Goal: Task Accomplishment & Management: Use online tool/utility

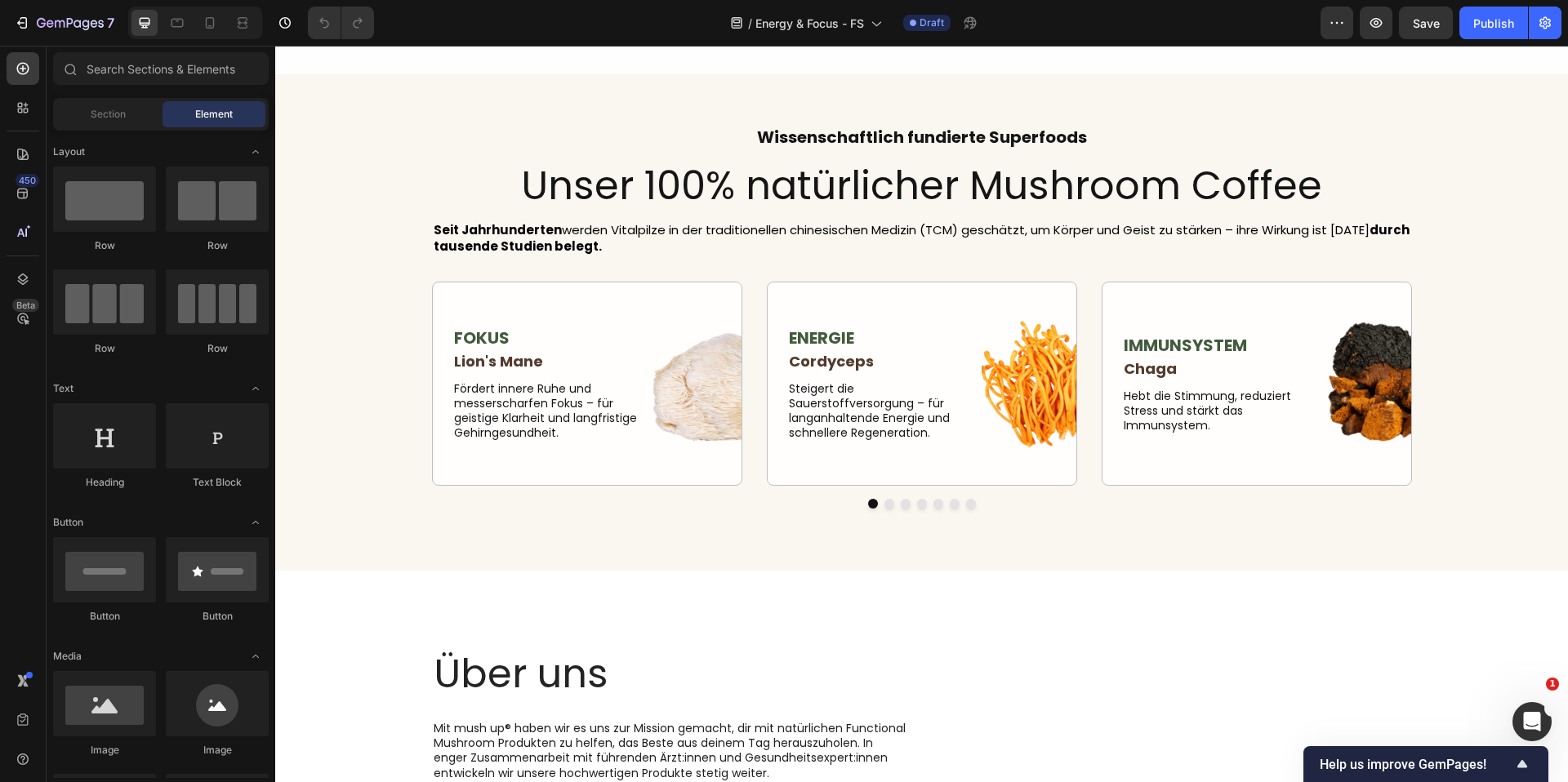
scroll to position [6826, 0]
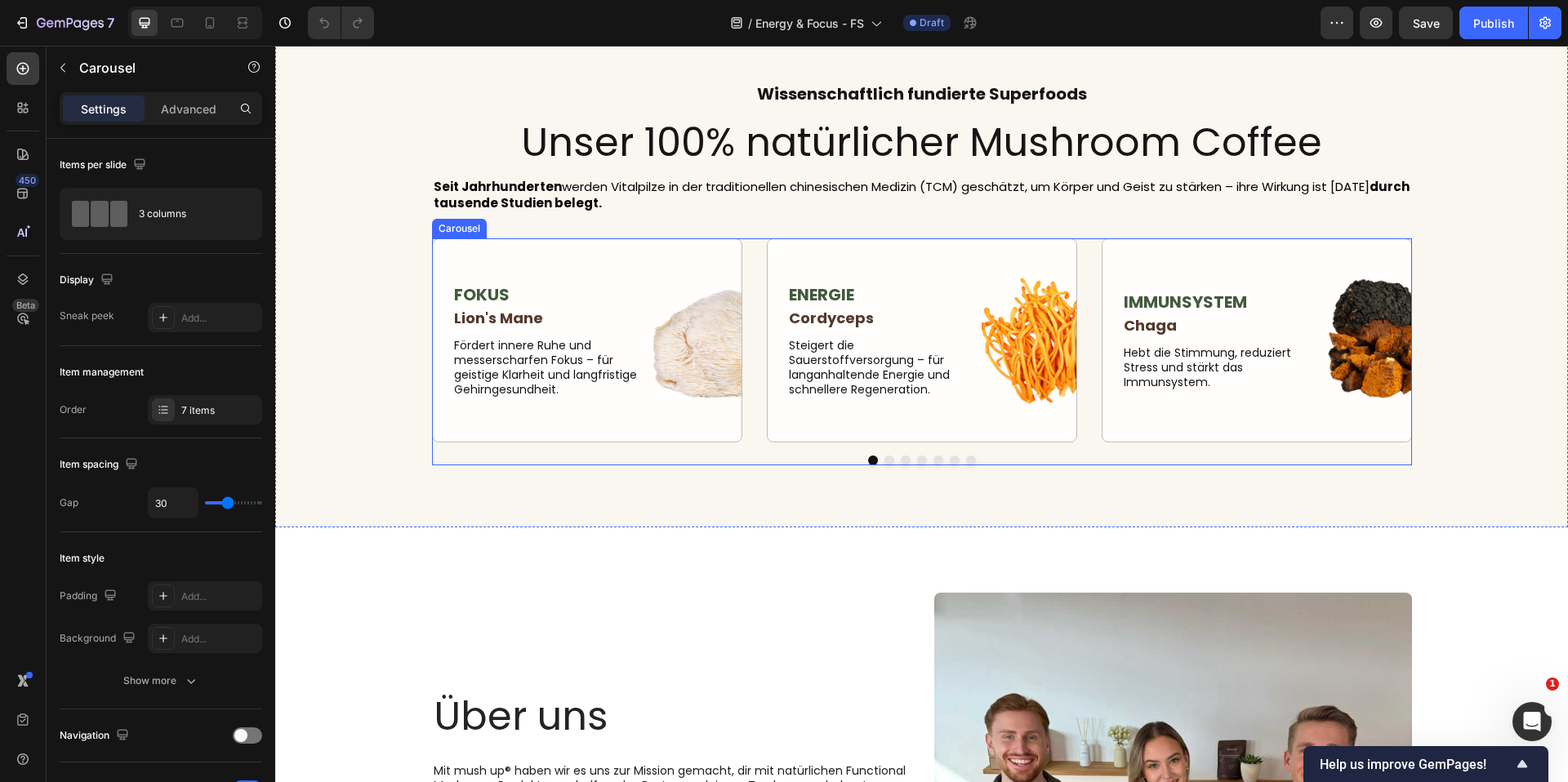
click at [917, 456] on button "Dot" at bounding box center [922, 461] width 10 height 10
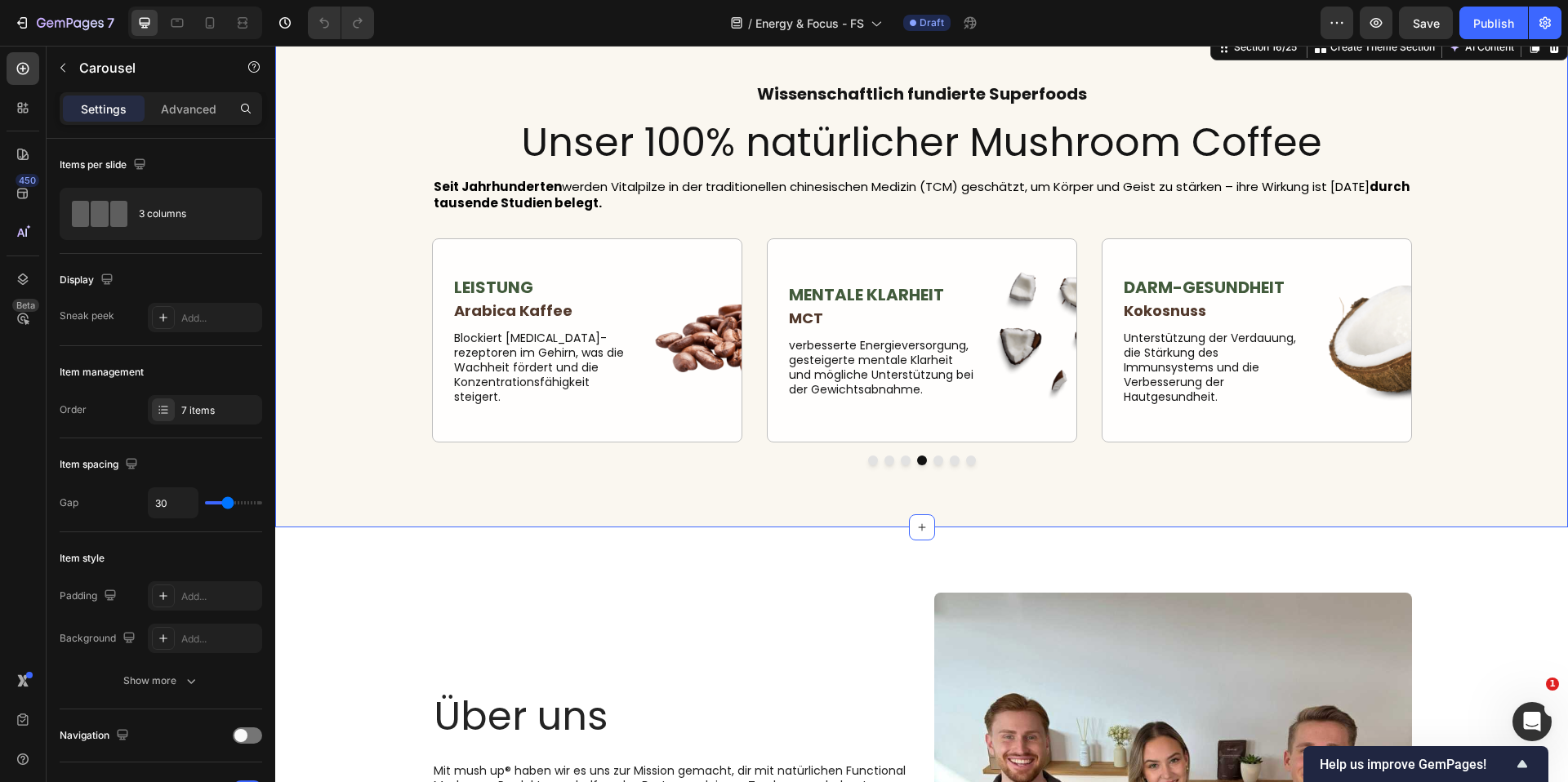
click at [999, 478] on div "Wissenschaftlich fundierte Superfoods Heading Unser 100% natürlicher Mushroom C…" at bounding box center [921, 279] width 1292 height 496
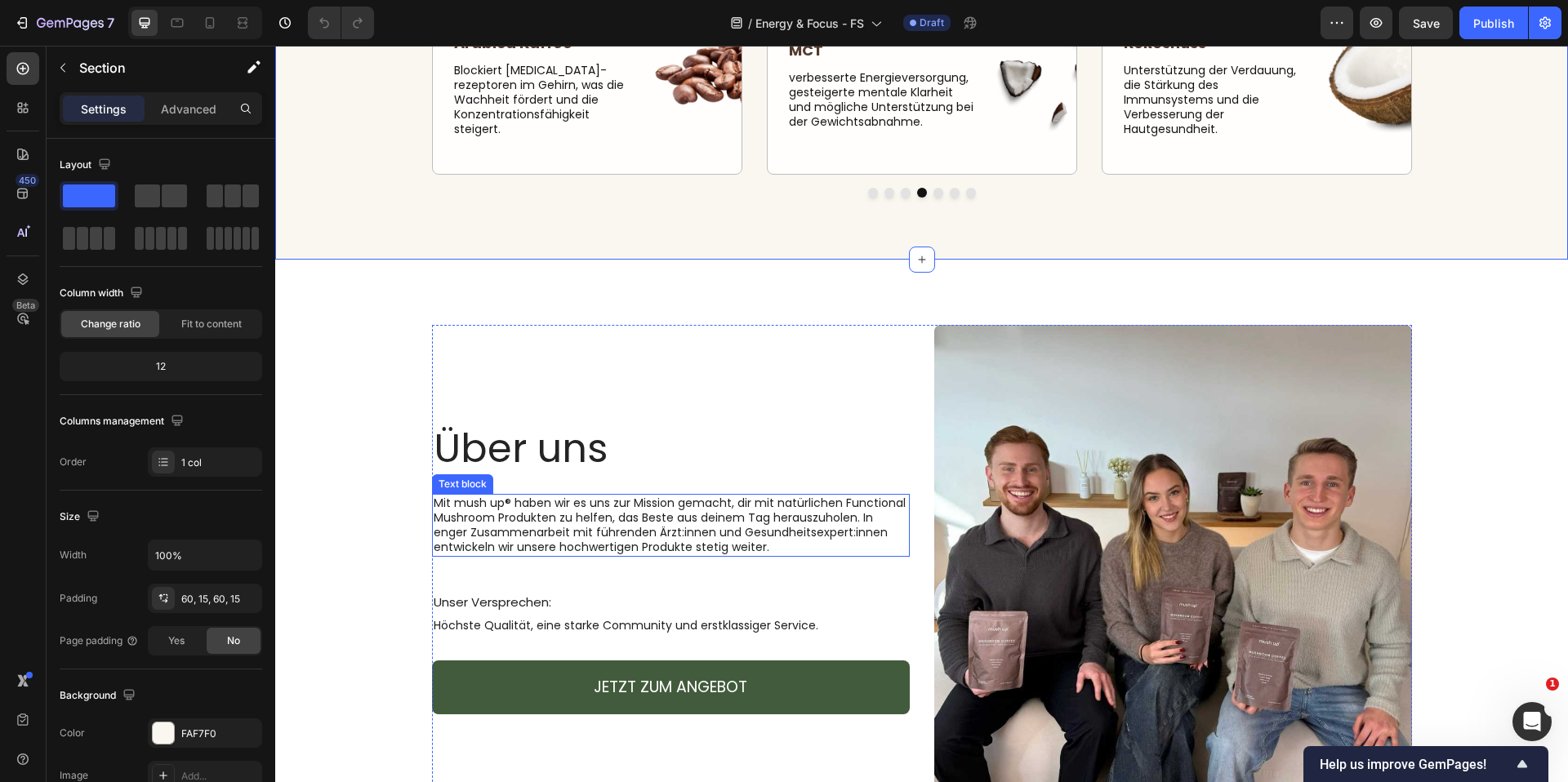
scroll to position [7178, 0]
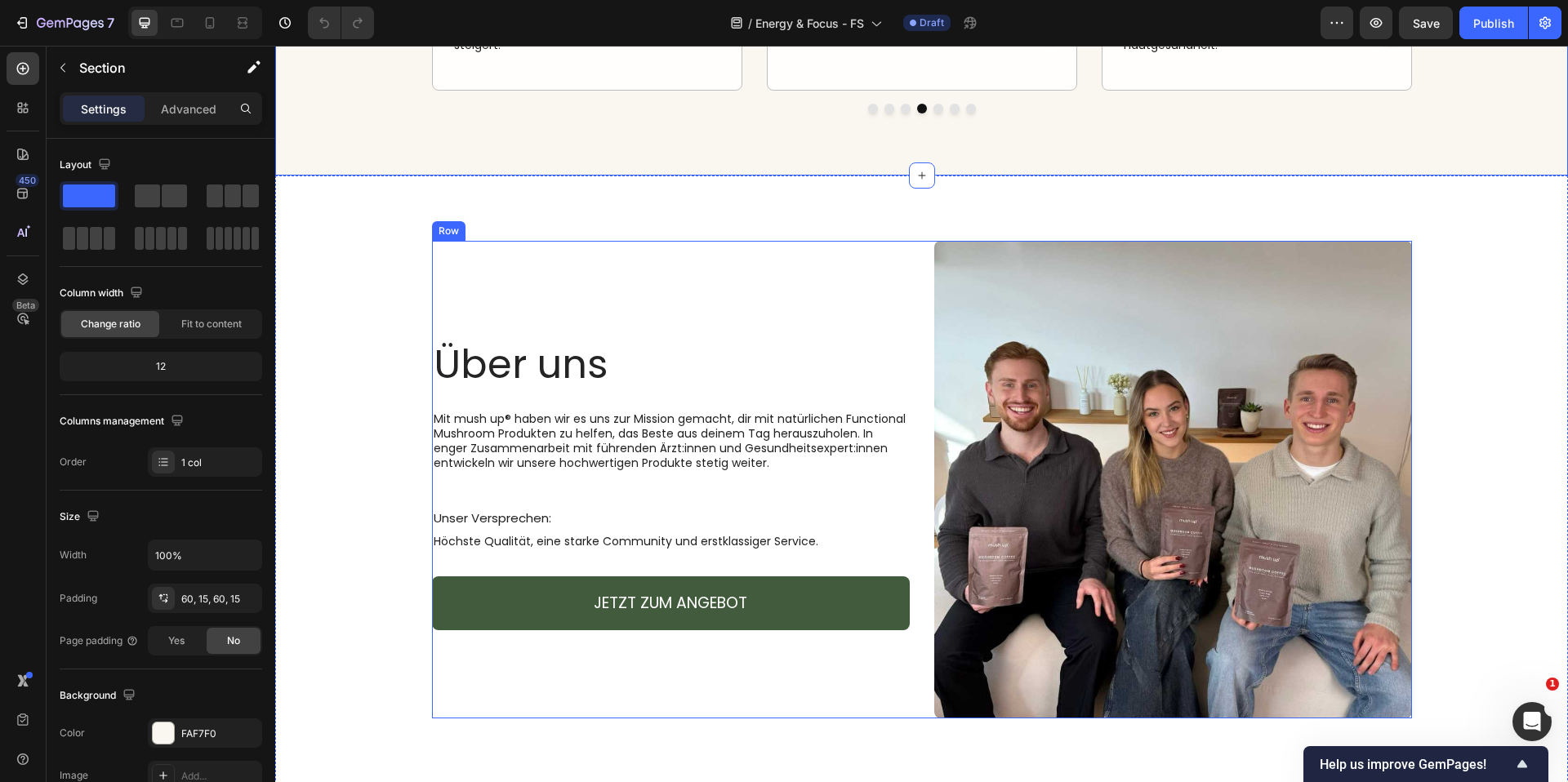
click at [781, 251] on div "Über uns Heading Mit mush up® haben wir es uns zur Mission gemacht, dir mit nat…" at bounding box center [670, 479] width 477 height 477
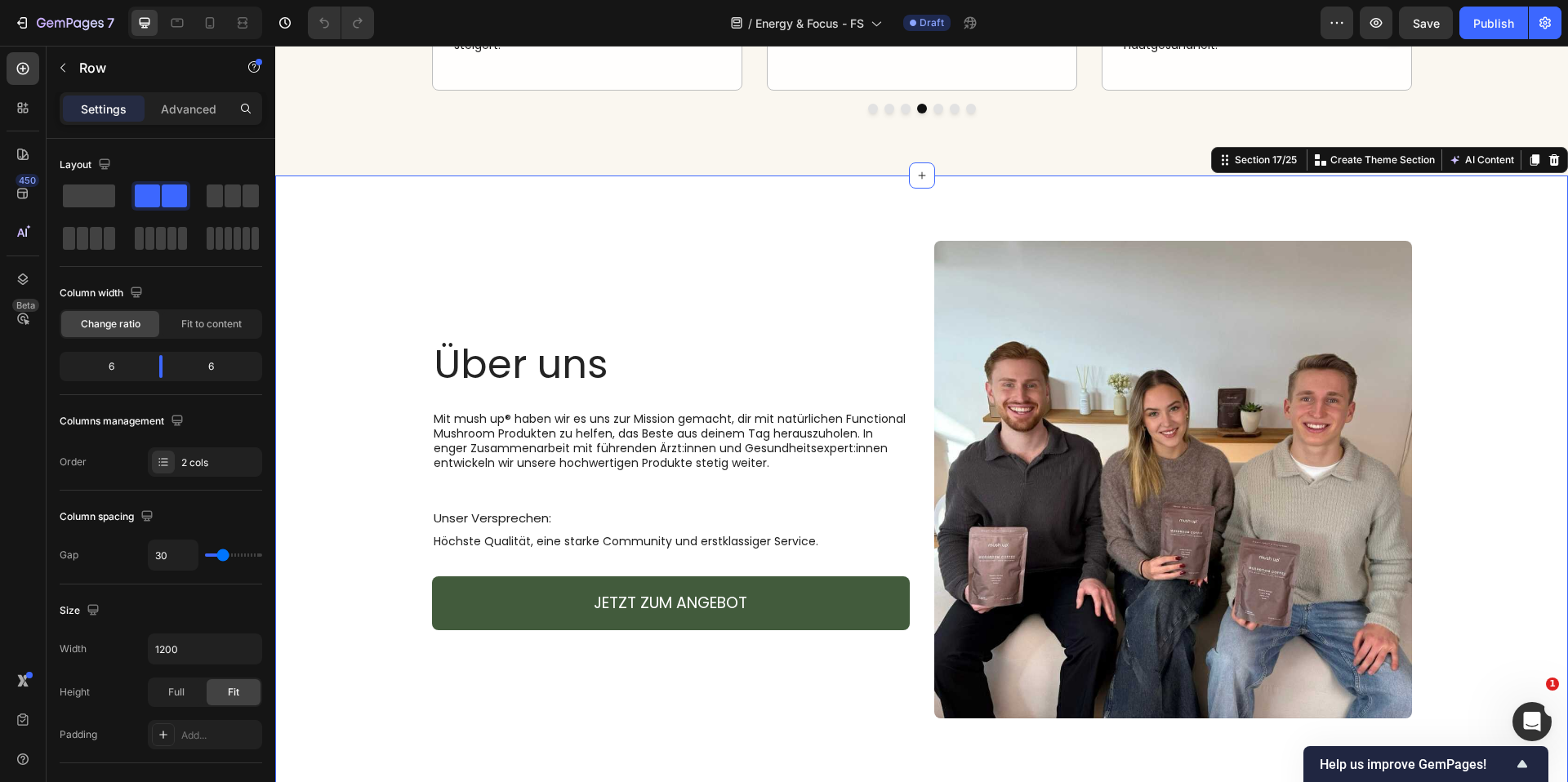
click at [764, 193] on div "Über uns Heading Mit mush up® haben wir es uns zur Mission gemacht, dir mit nat…" at bounding box center [921, 486] width 1292 height 621
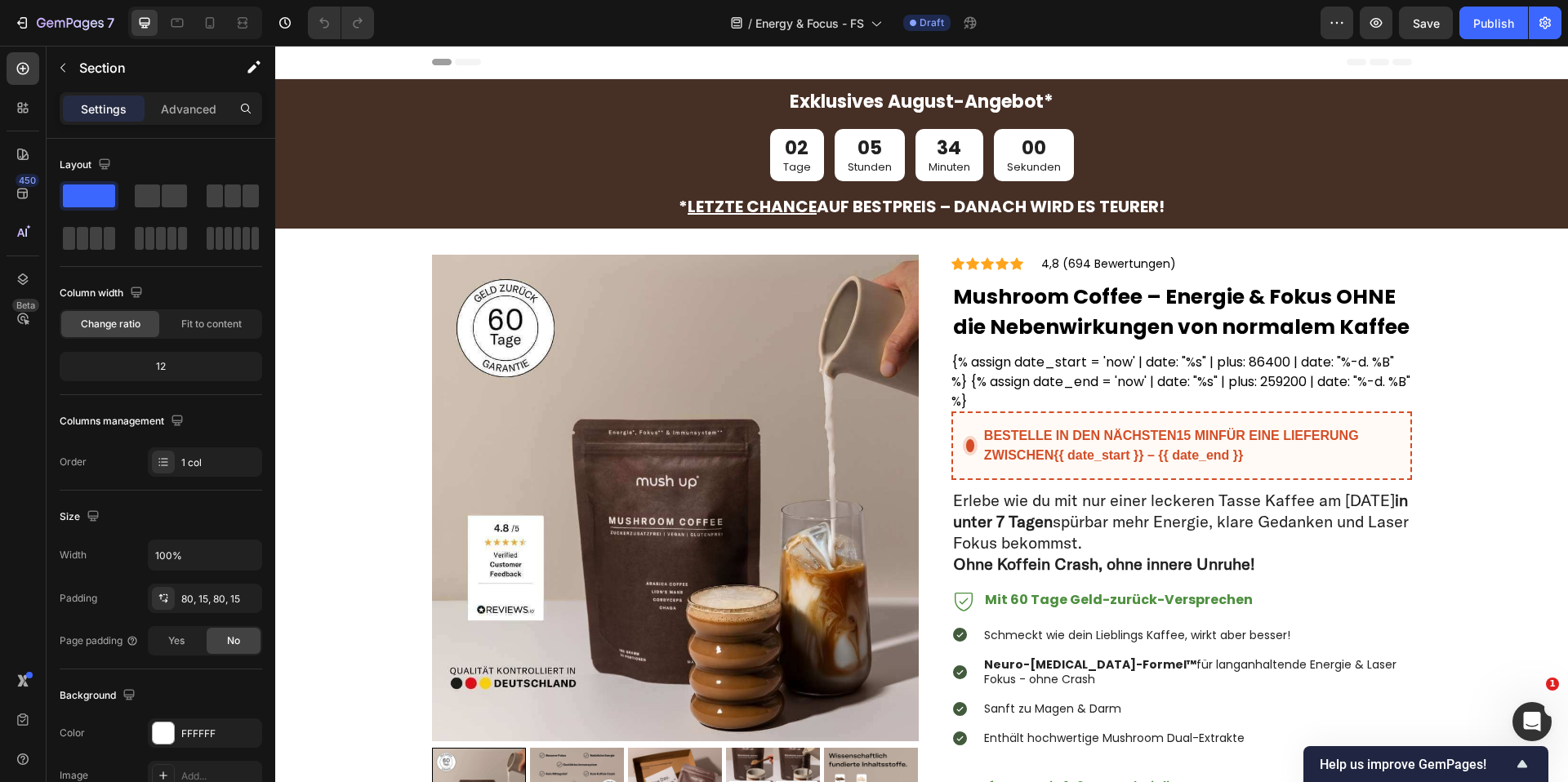
scroll to position [4, 0]
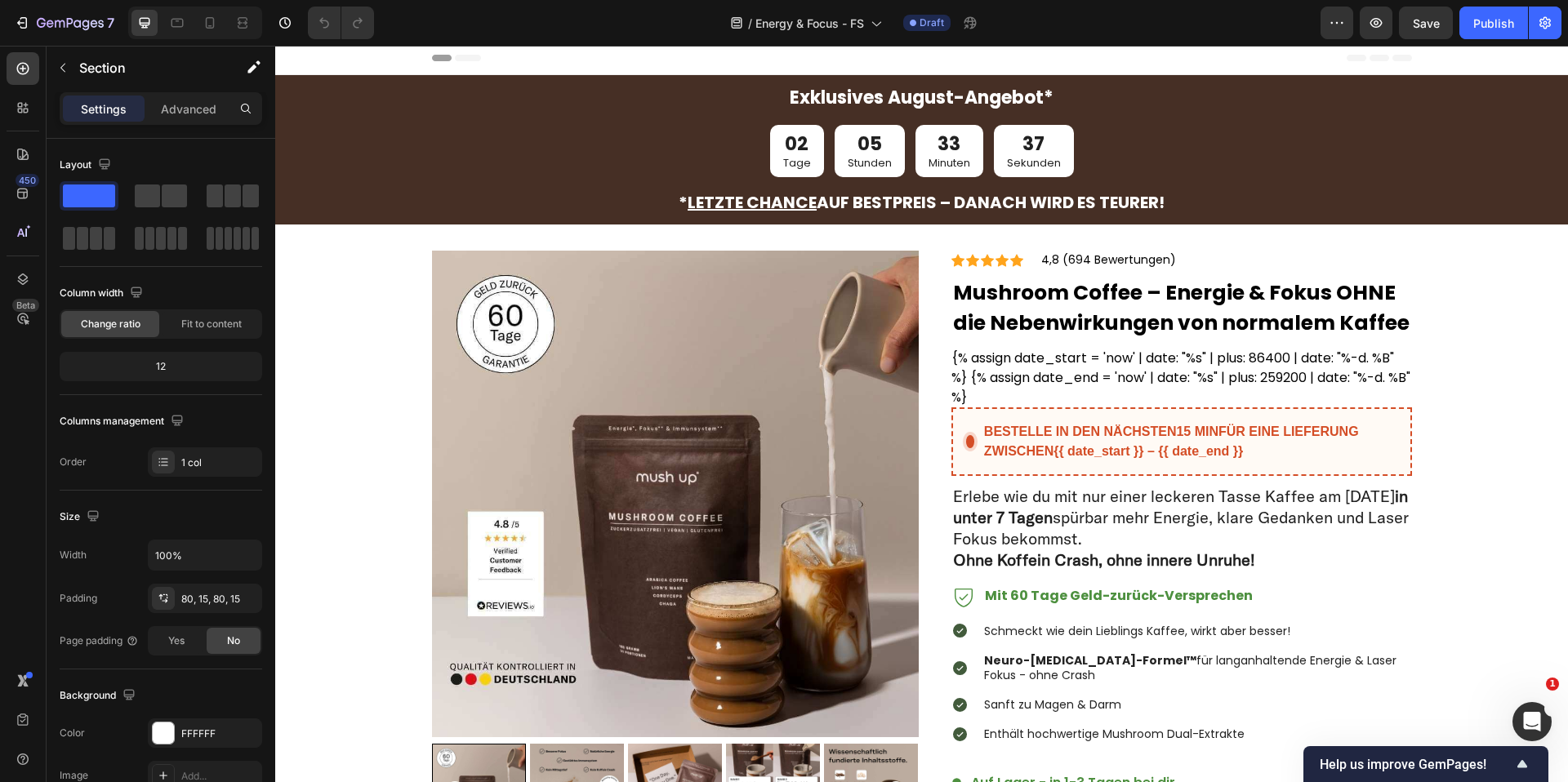
click at [924, 100] on p "Exklusives August-Angebot*" at bounding box center [921, 98] width 1290 height 23
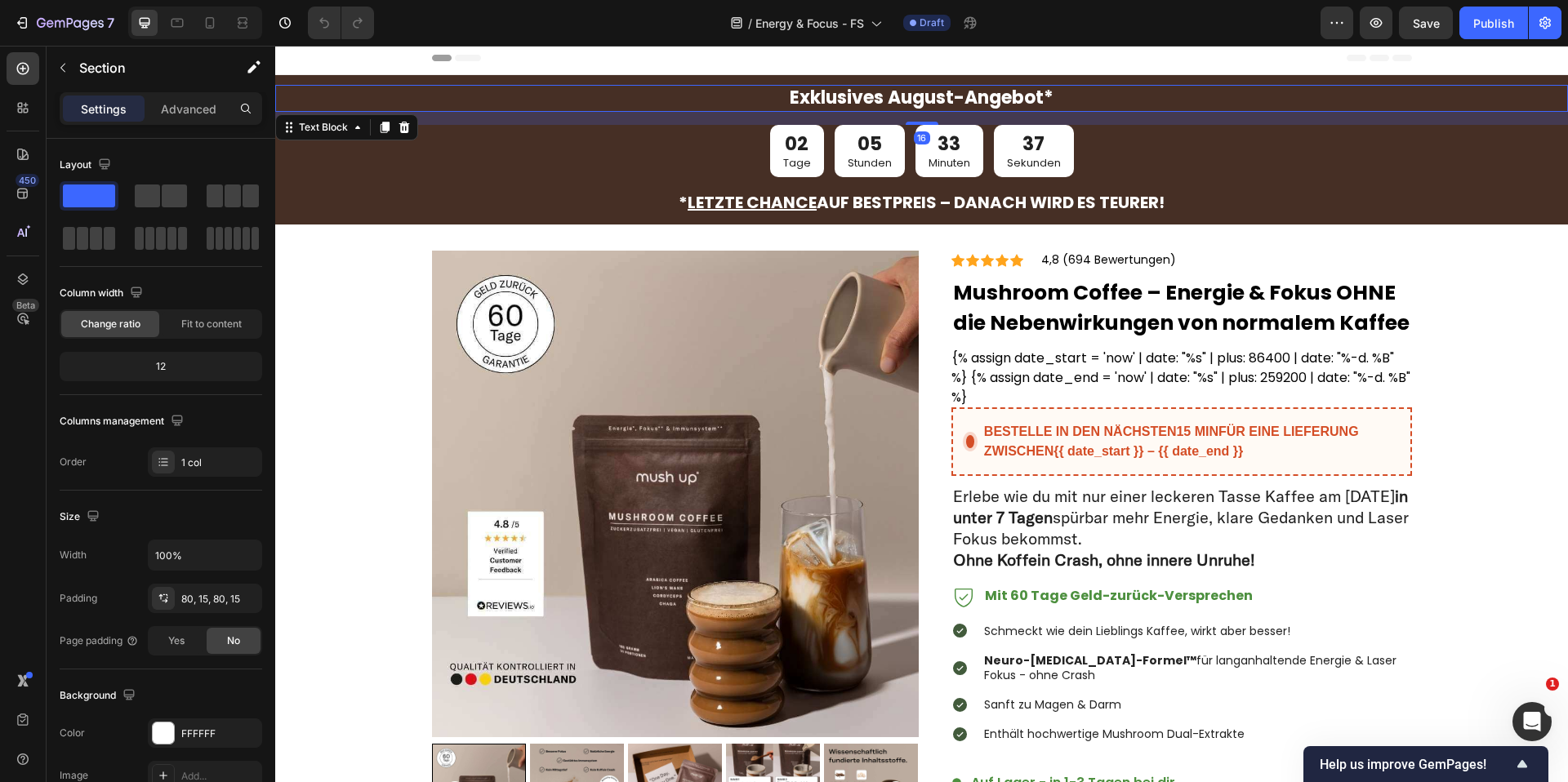
click at [924, 100] on p "Exklusives August-Angebot*" at bounding box center [921, 98] width 1290 height 23
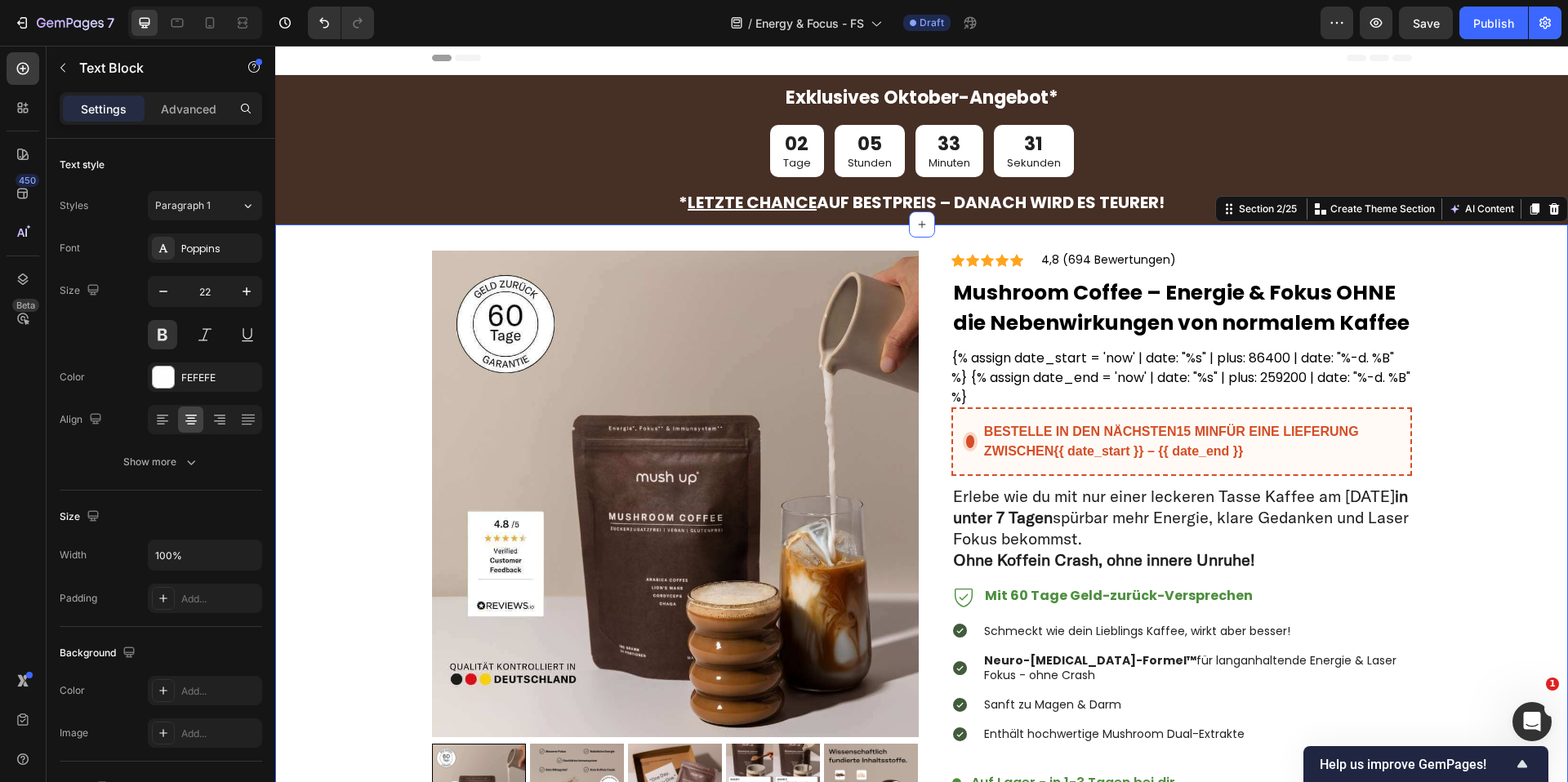
click at [1476, 278] on div "Product Images Bestseller! 5015 Aufrufe in den letzten 24h Custom Code Product …" at bounding box center [921, 604] width 1292 height 706
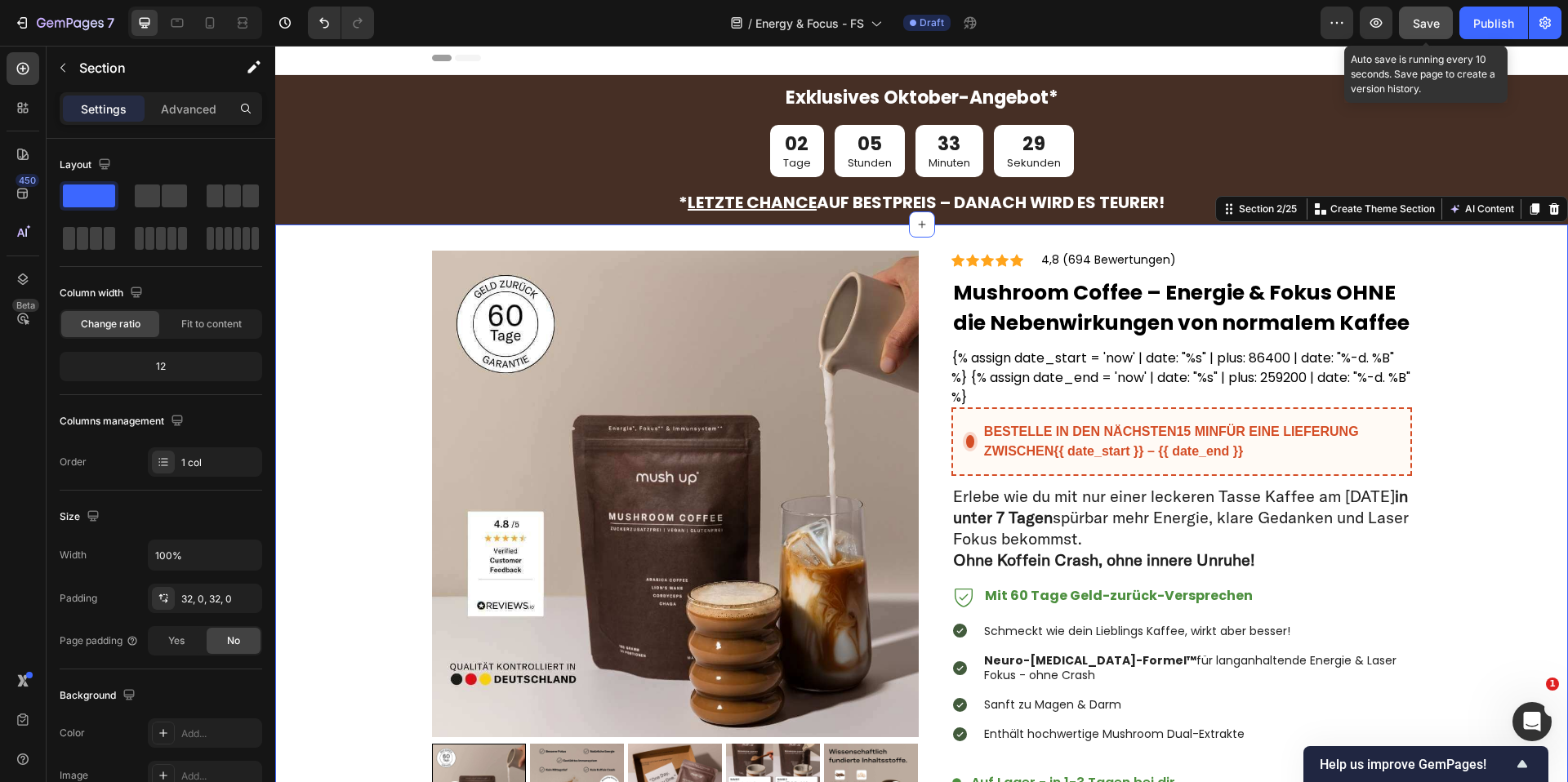
click at [1424, 21] on span "Save" at bounding box center [1426, 23] width 27 height 14
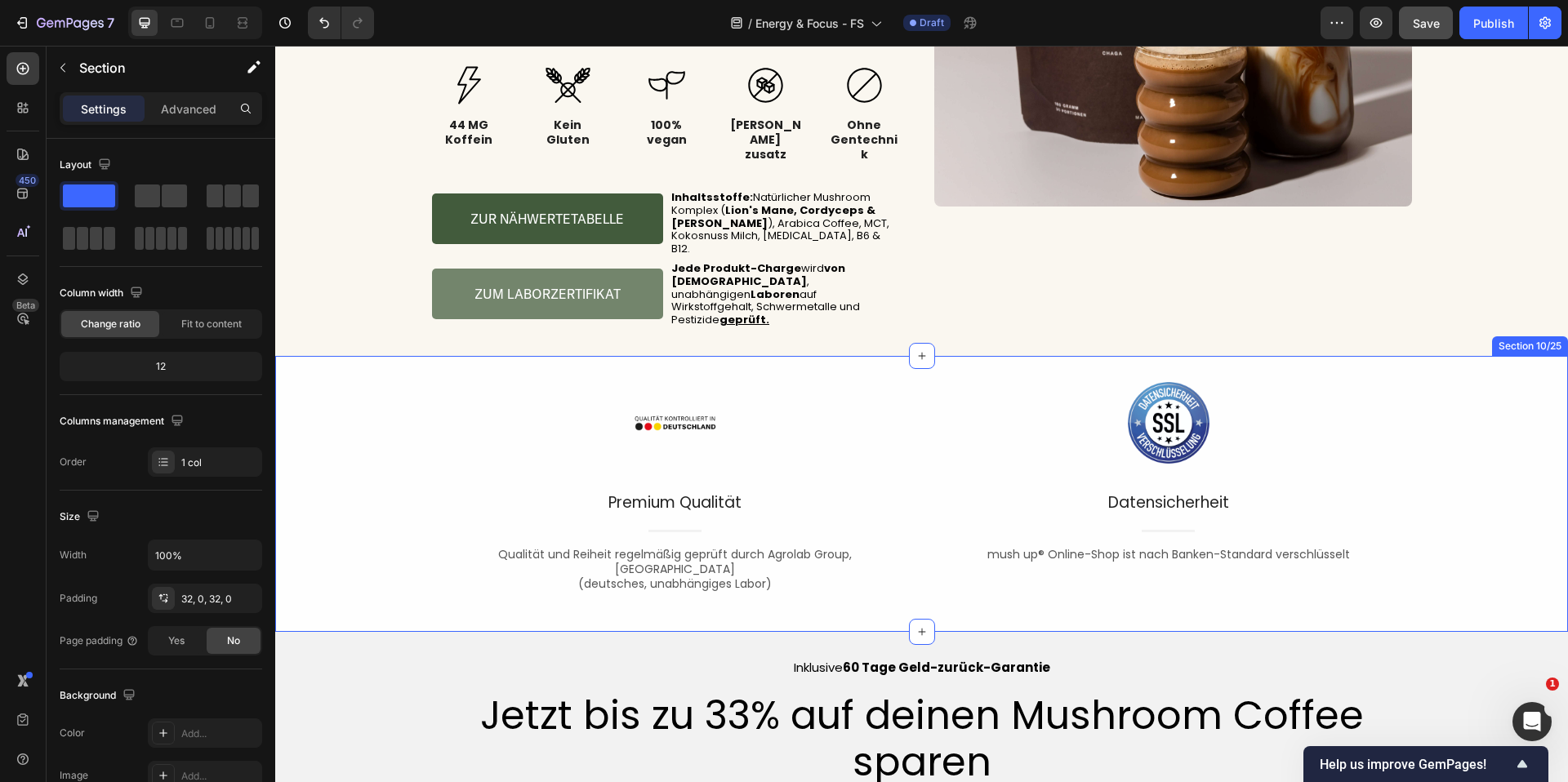
scroll to position [4074, 0]
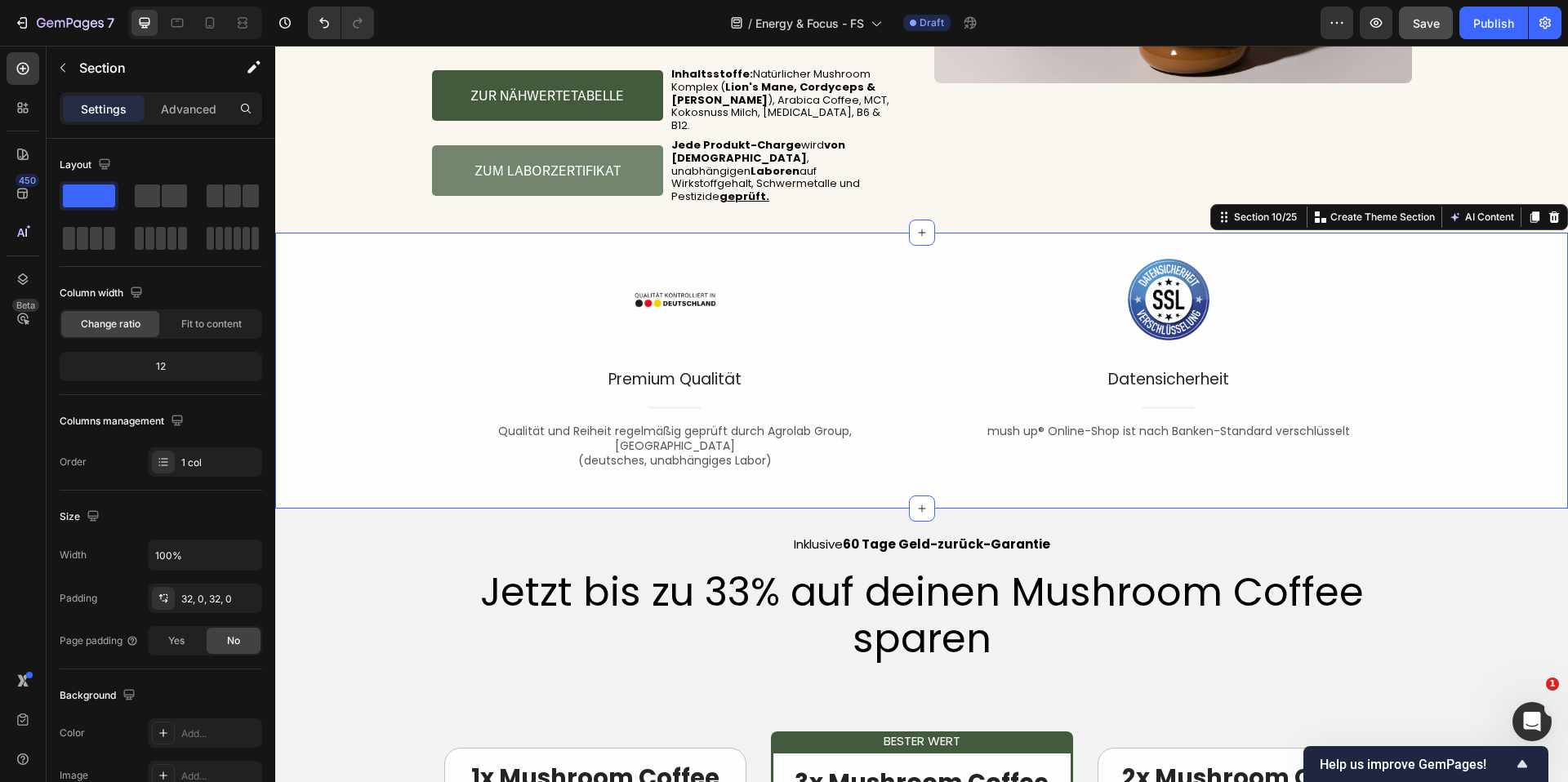
click at [1491, 259] on div "Image Premium Qualität Text block Title Line Qualität und Reiheit regelmäßig ge…" at bounding box center [921, 371] width 1292 height 224
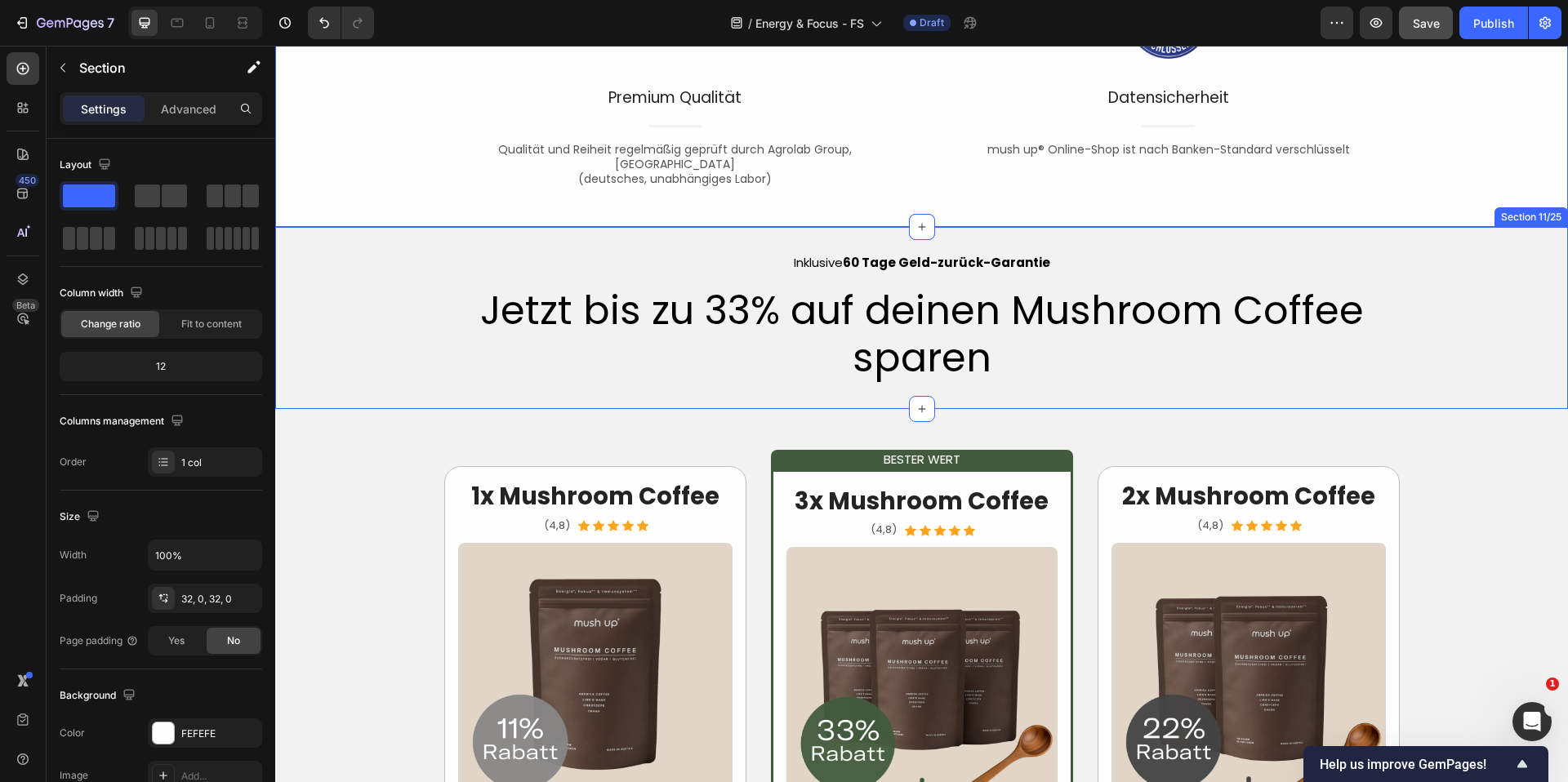
click at [1445, 253] on div "Image Row Inklusive 60 Tage Geld-zurück-Garantie Text Block Jetzt bis zu 33% au…" at bounding box center [921, 318] width 1292 height 130
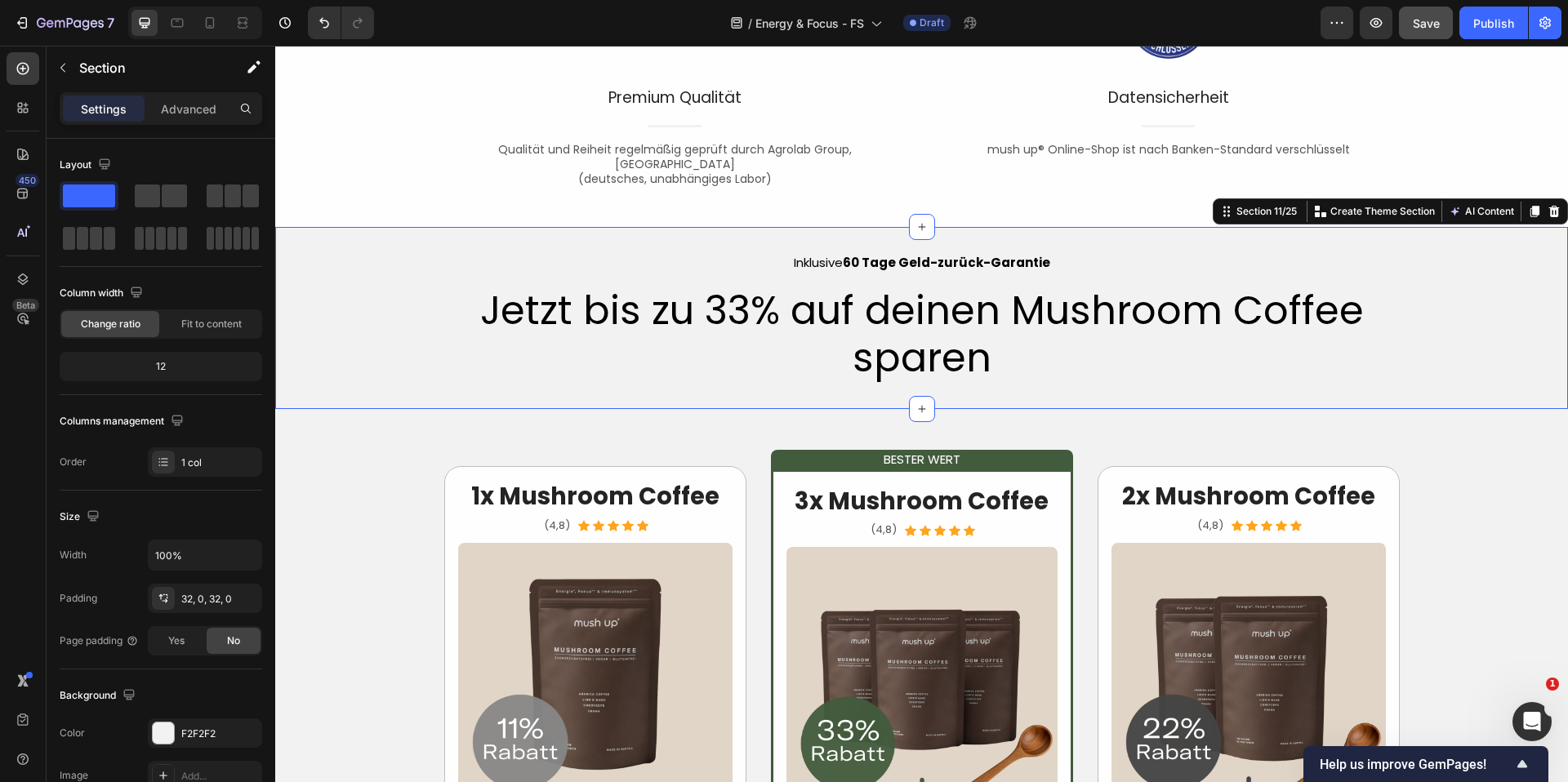
scroll to position [4383, 0]
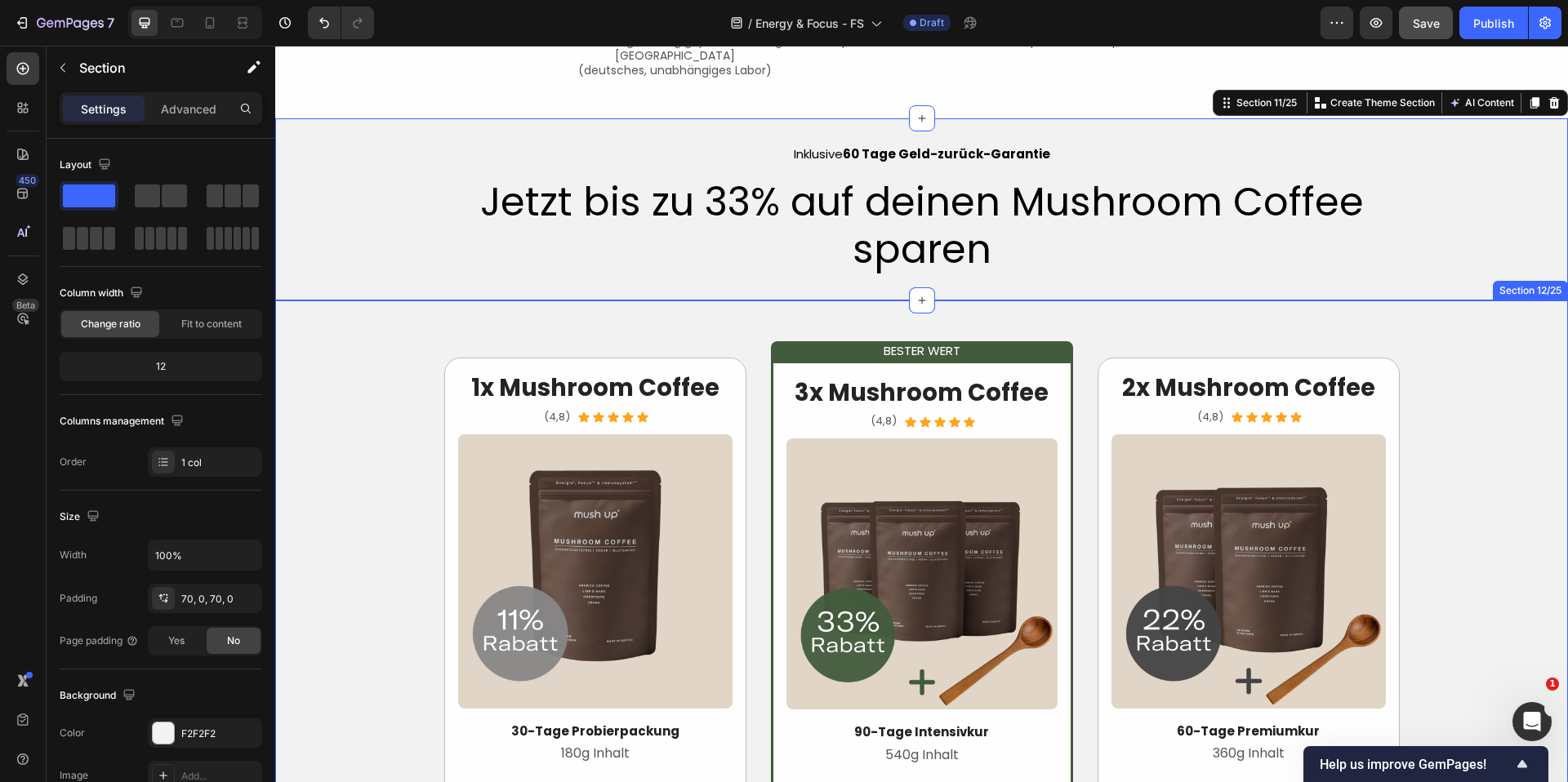
click at [1159, 268] on div "Image Row Inklusive 60 Tage Geld-zurück-Garantie Text Block Jetzt bis zu 33% au…" at bounding box center [921, 209] width 1292 height 182
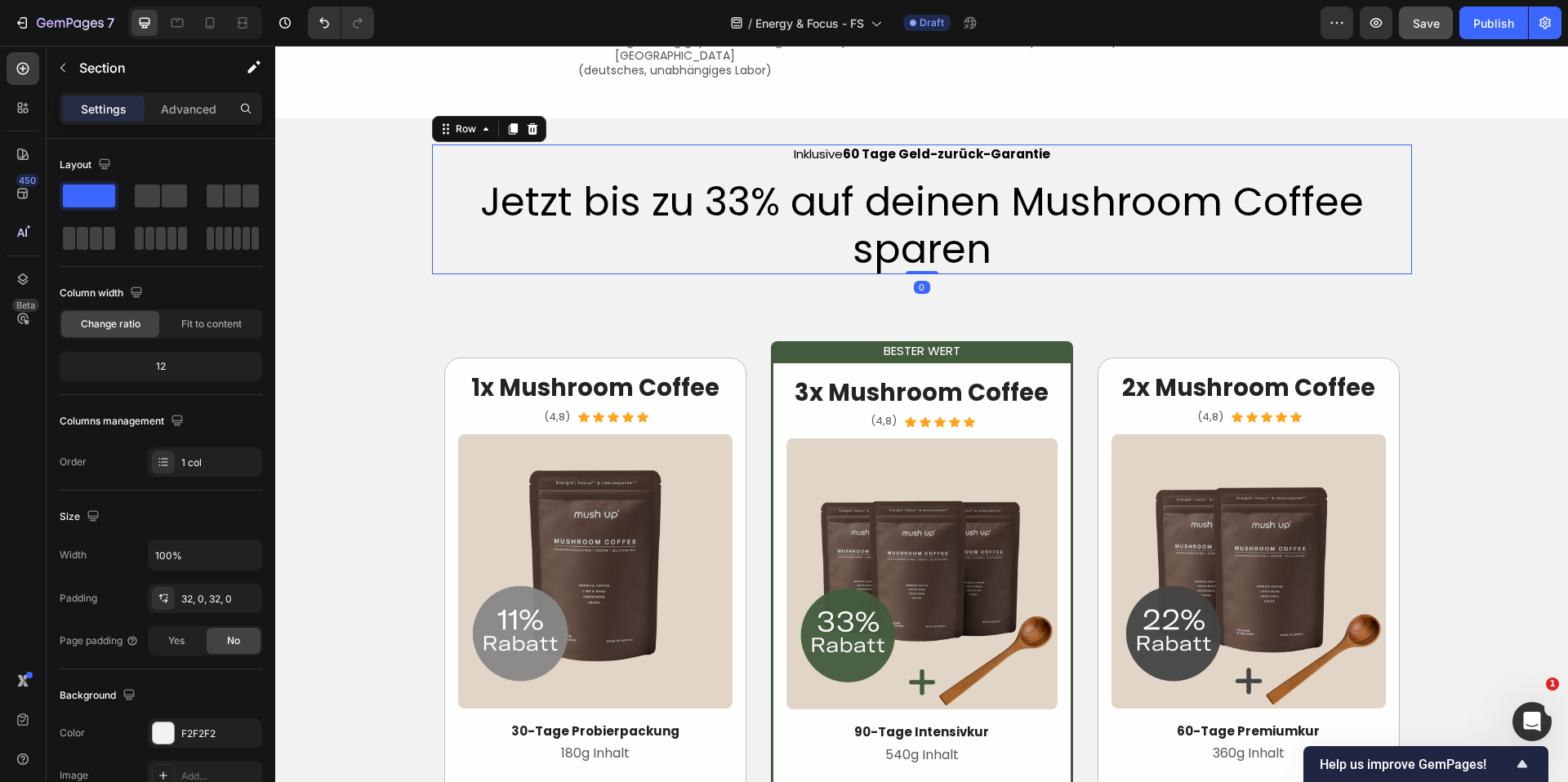
click at [1143, 159] on div "Image Row Inklusive 60 Tage Geld-zurück-Garantie Text Block Jetzt bis zu 33% au…" at bounding box center [921, 209] width 980 height 130
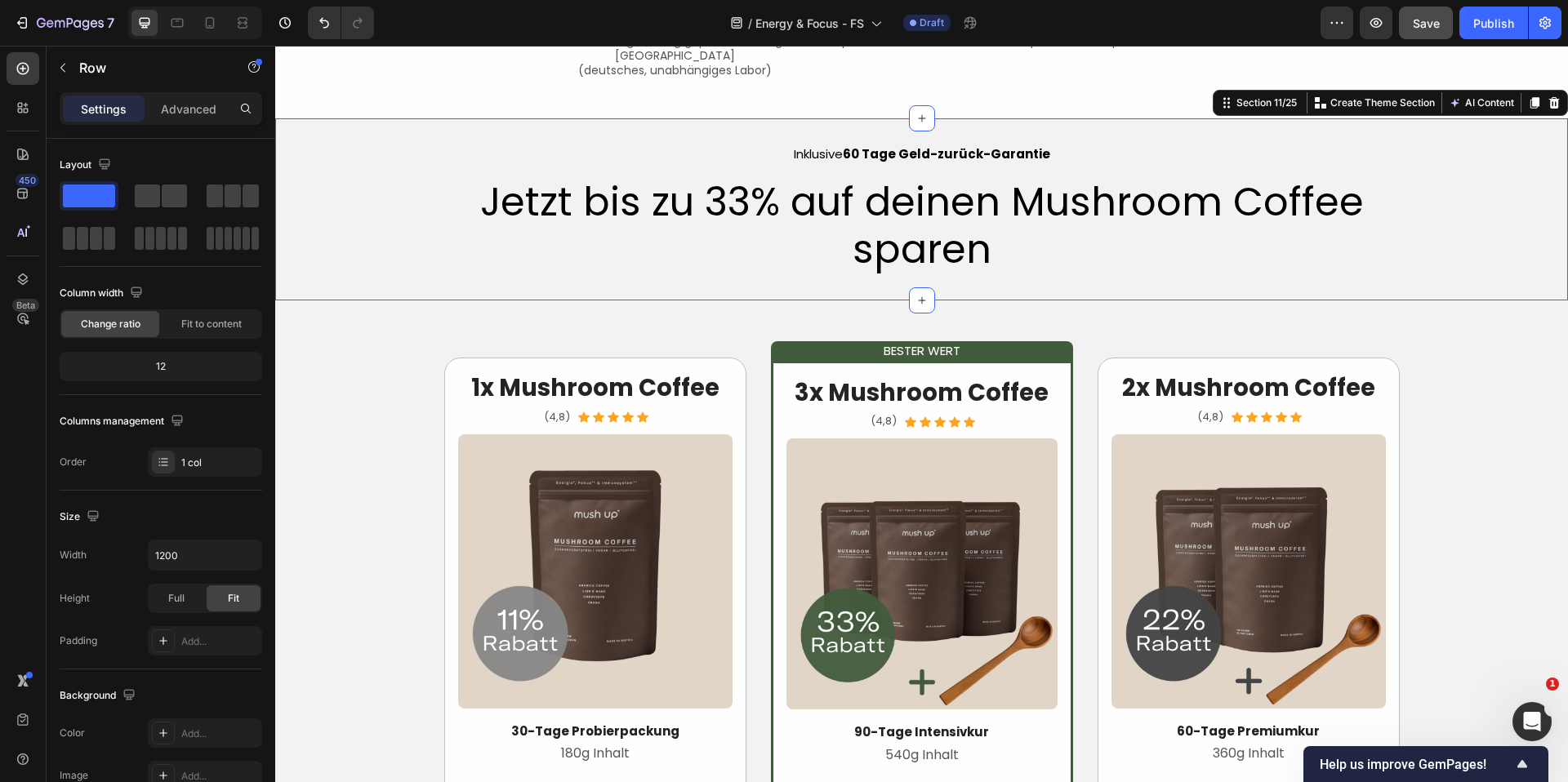
click at [1299, 278] on div "Image Row Inklusive 60 Tage Geld-zurück-Garantie Text Block Jetzt bis zu 33% au…" at bounding box center [921, 209] width 1292 height 182
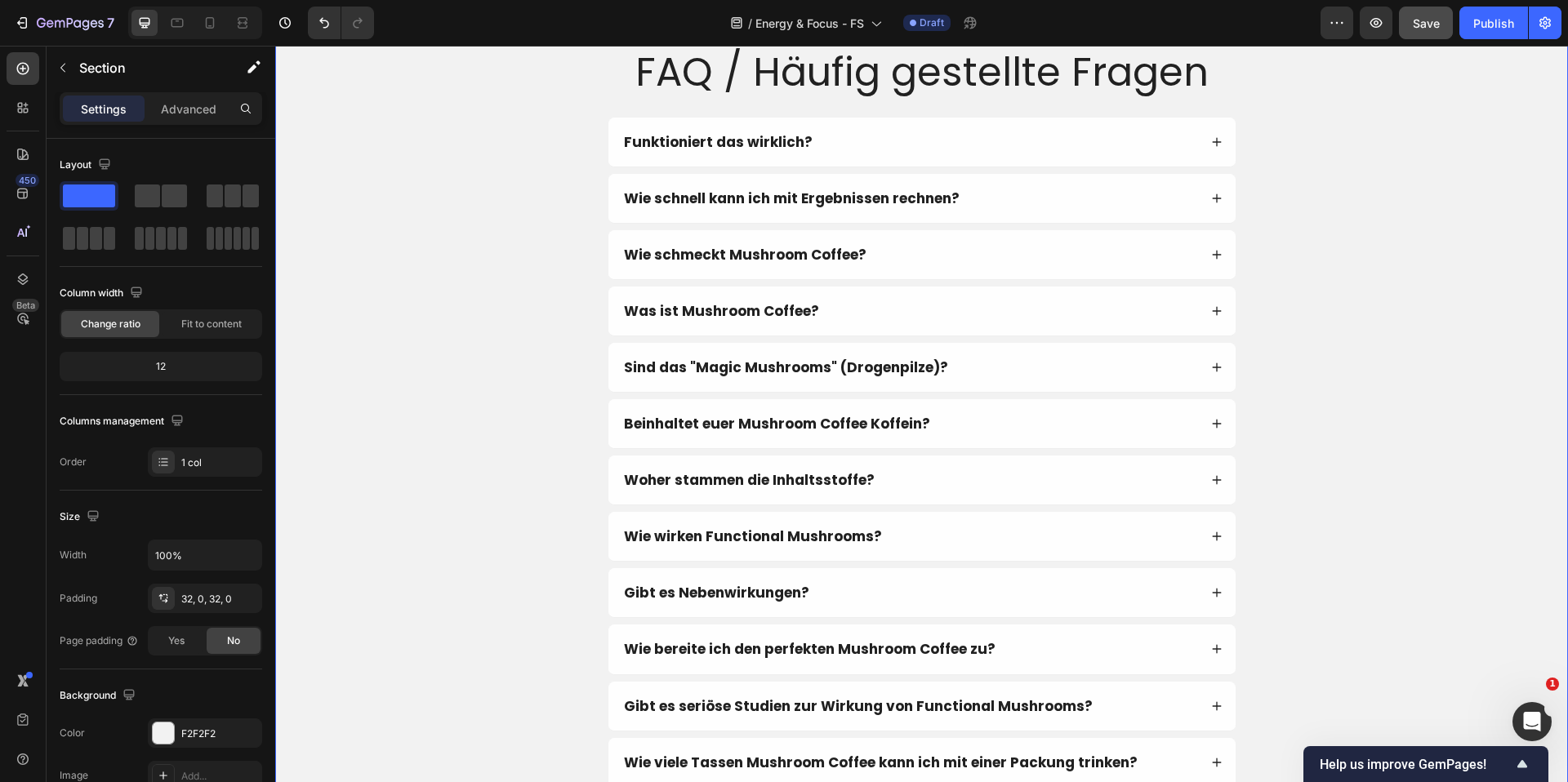
scroll to position [8251, 0]
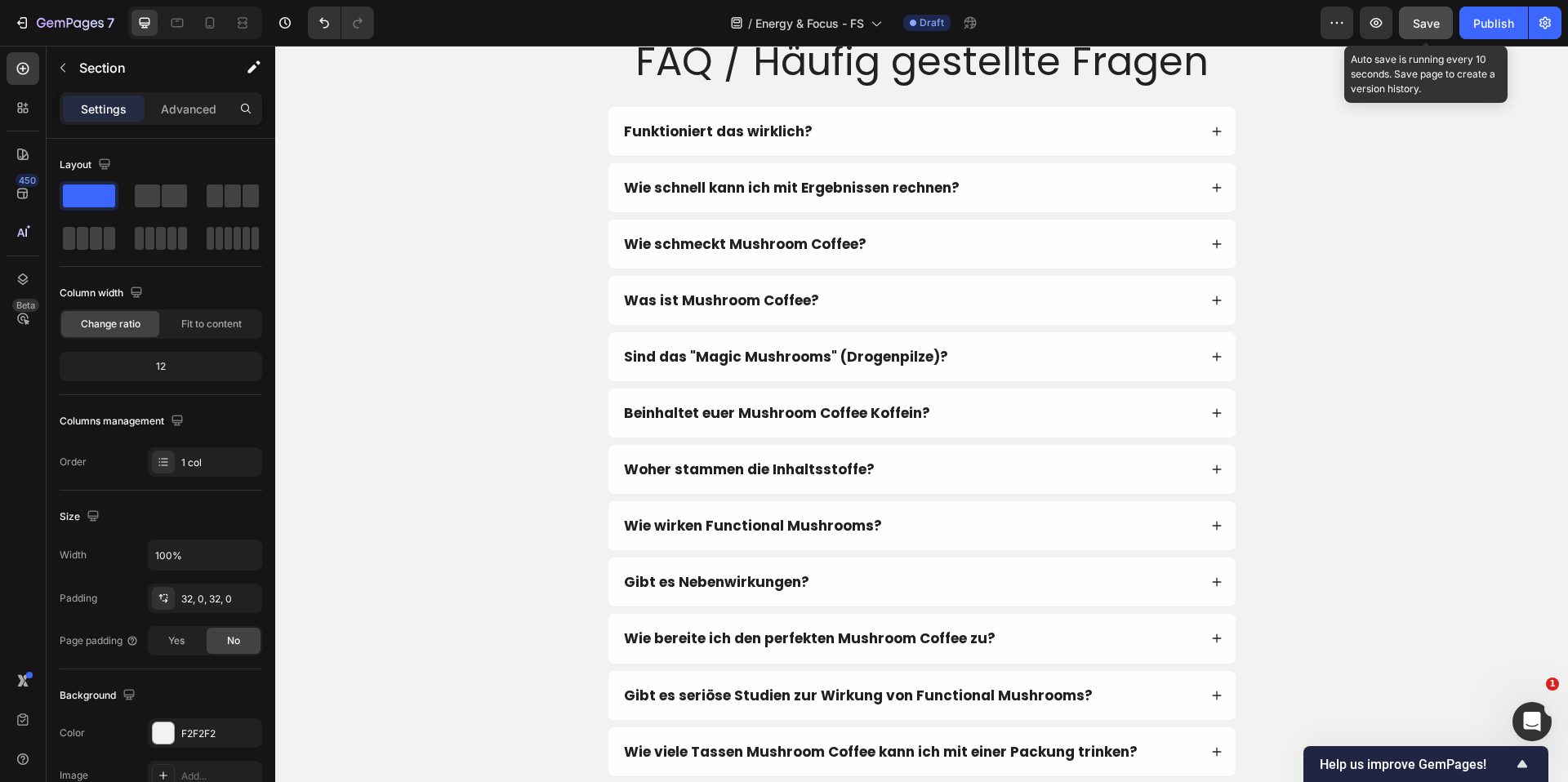
click at [1414, 23] on span "Save" at bounding box center [1426, 23] width 27 height 14
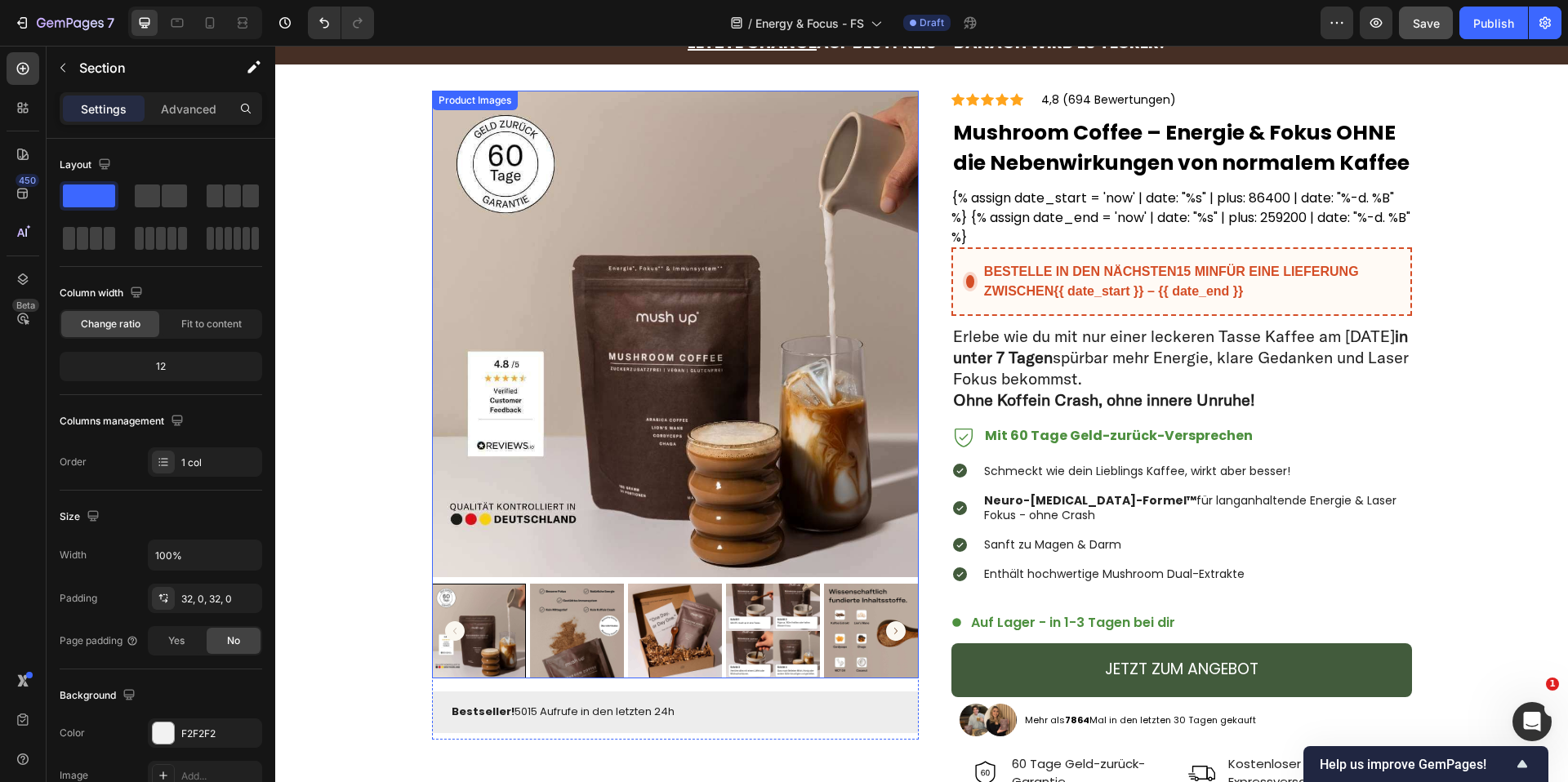
scroll to position [0, 0]
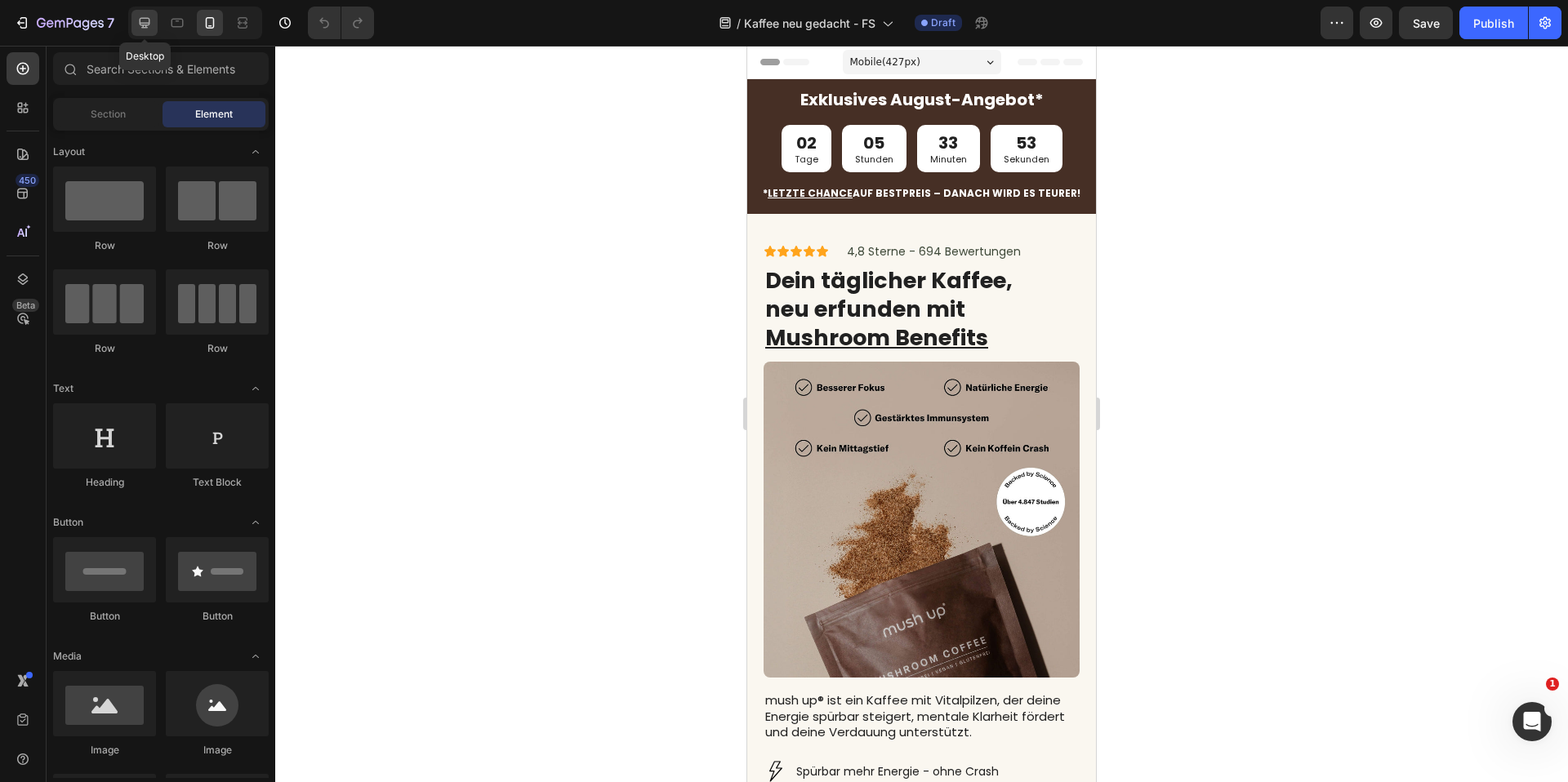
click at [141, 18] on icon at bounding box center [145, 23] width 11 height 11
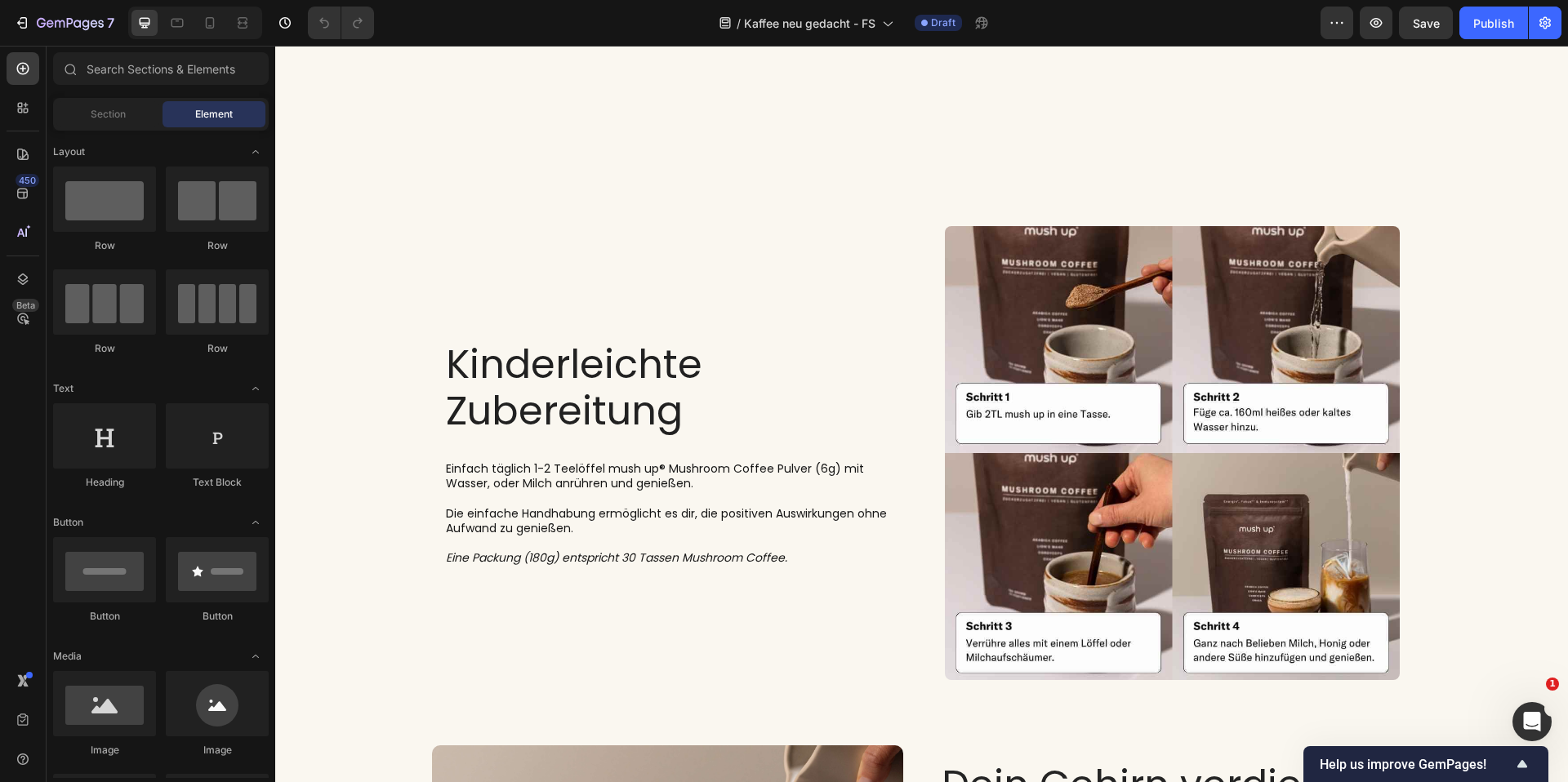
scroll to position [5329, 0]
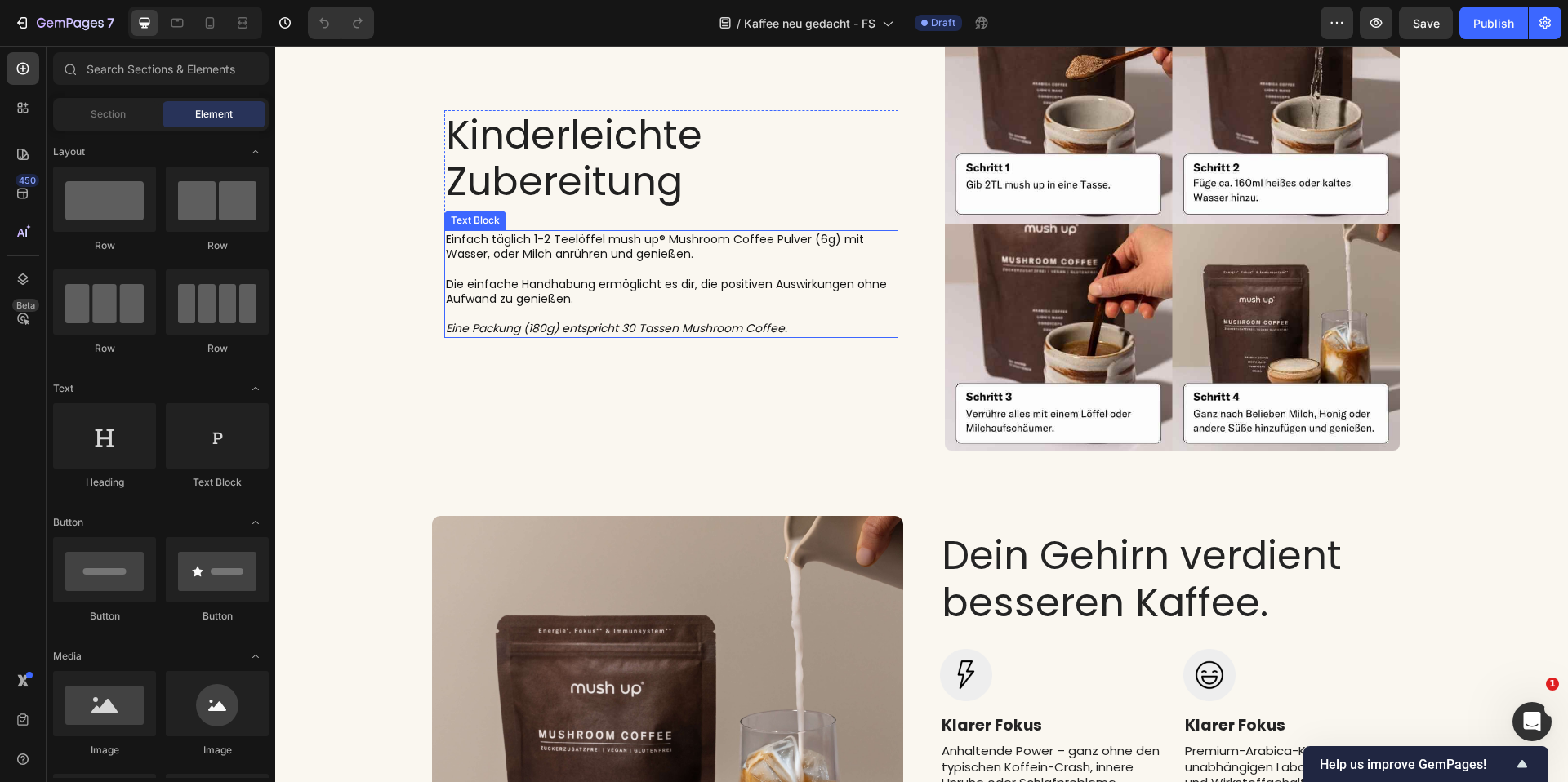
click at [760, 330] on icon "Eine Packung (180g) entspricht 30 Tassen Mushroom Coffee." at bounding box center [617, 328] width 342 height 17
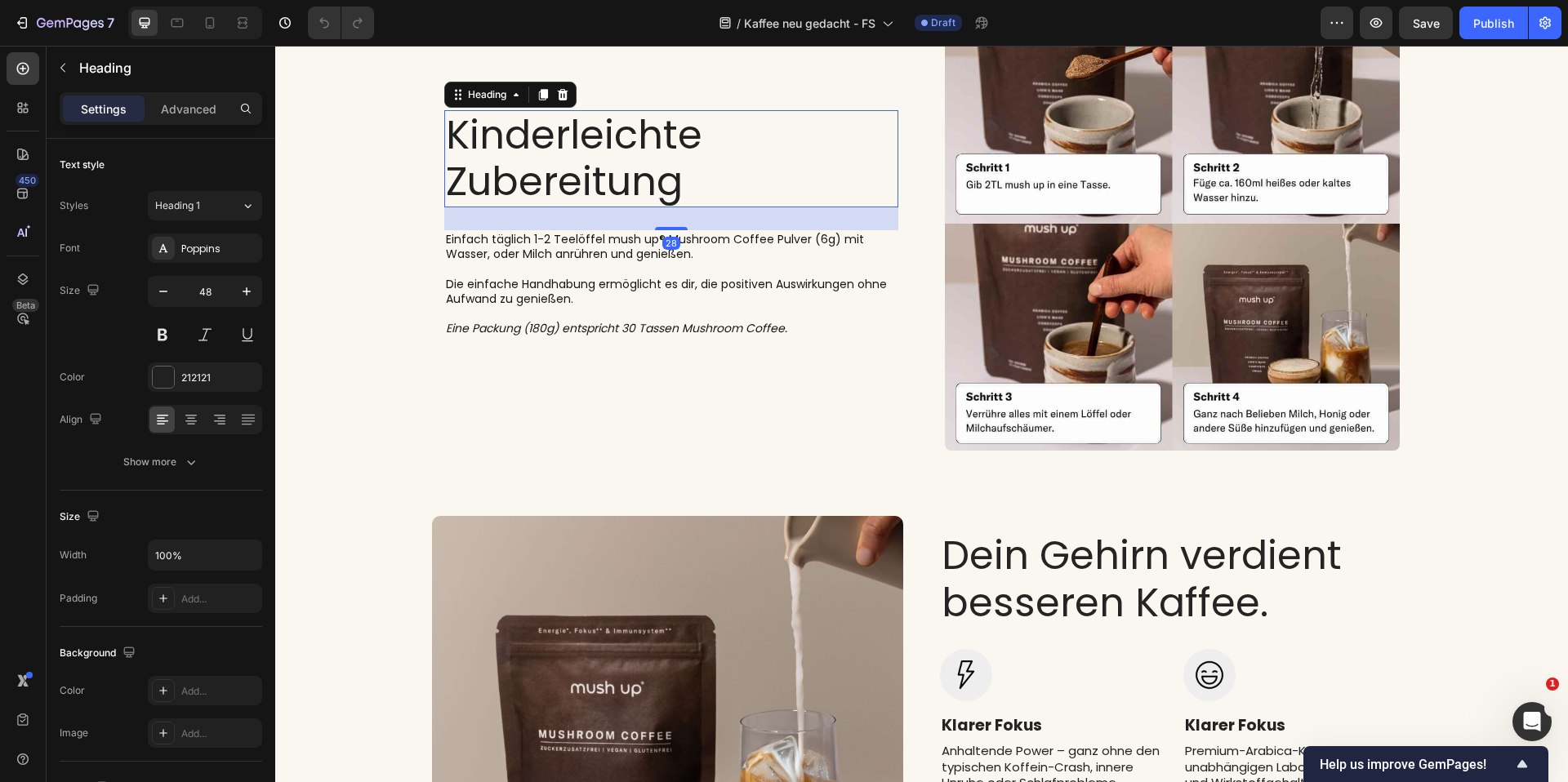
click at [727, 181] on h2 "Kinderleichte Zubereitung" at bounding box center [672, 158] width 455 height 97
click at [796, 285] on p "Die einfache Handhabung ermöglicht es dir, die positiven Auswirkungen ohne Aufw…" at bounding box center [672, 291] width 452 height 29
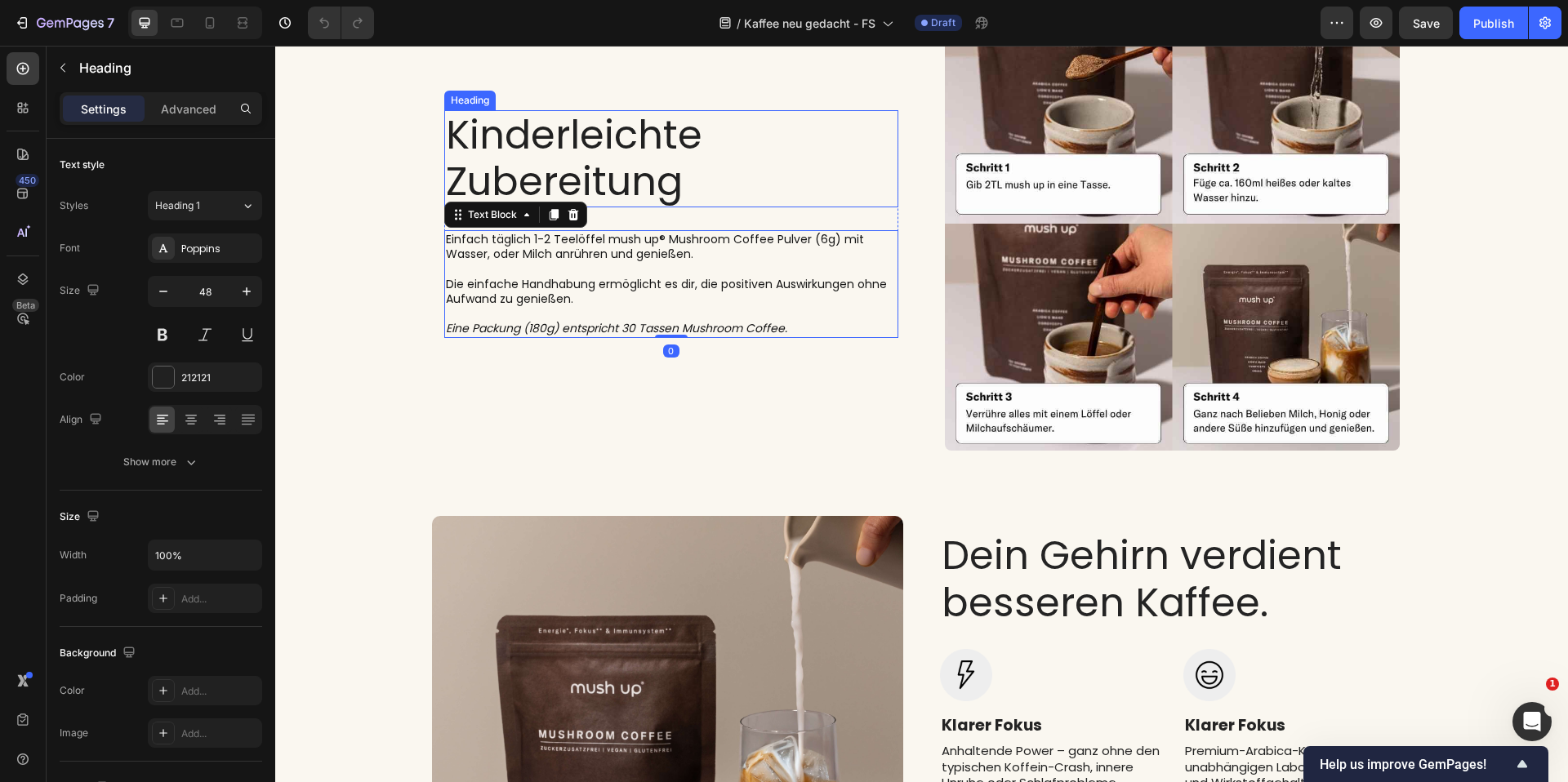
click at [813, 146] on h2 "Kinderleichte Zubereitung" at bounding box center [672, 158] width 455 height 97
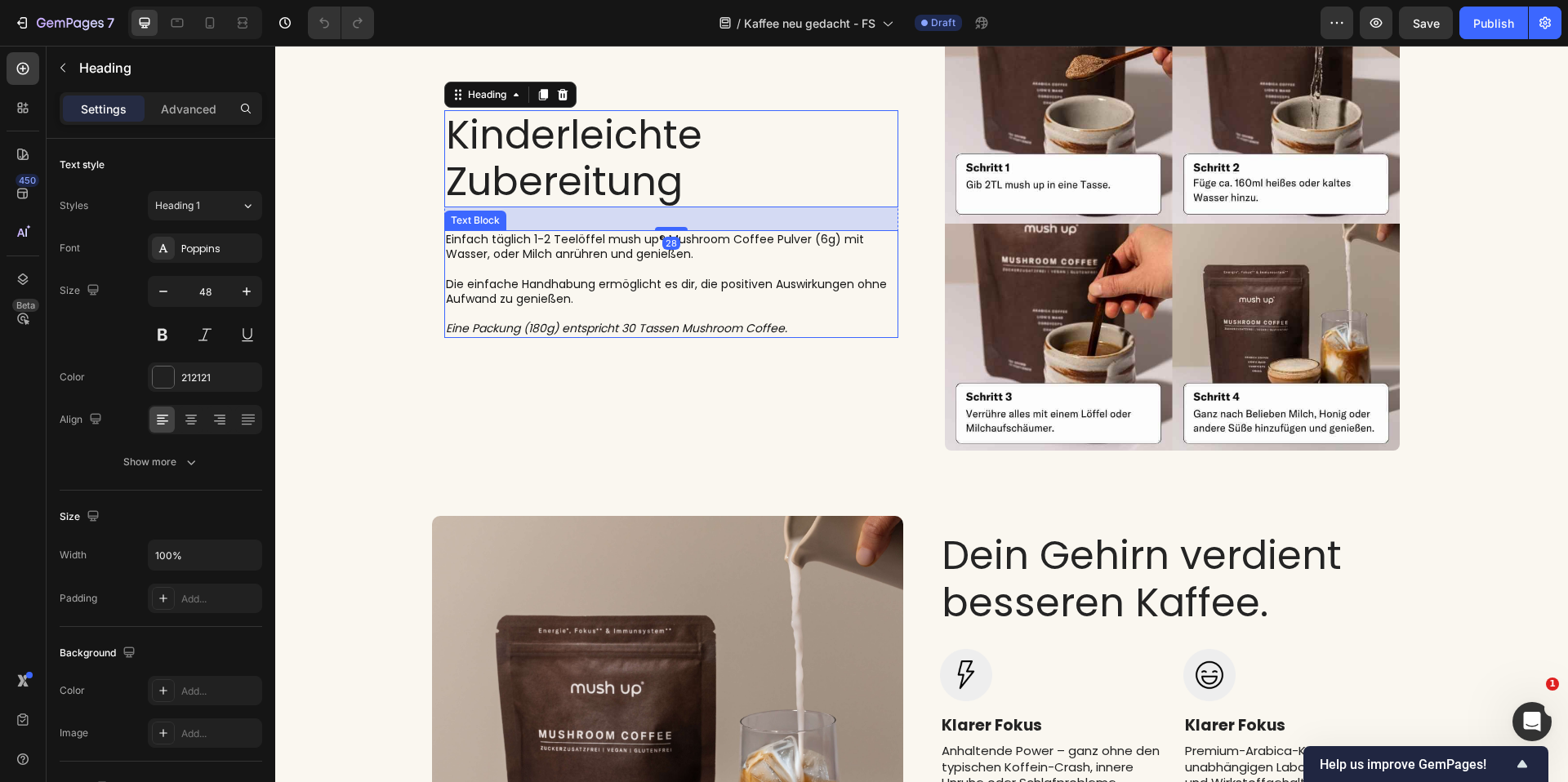
click at [775, 281] on p "Die einfache Handhabung ermöglicht es dir, die positiven Auswirkungen ohne Aufw…" at bounding box center [672, 291] width 452 height 29
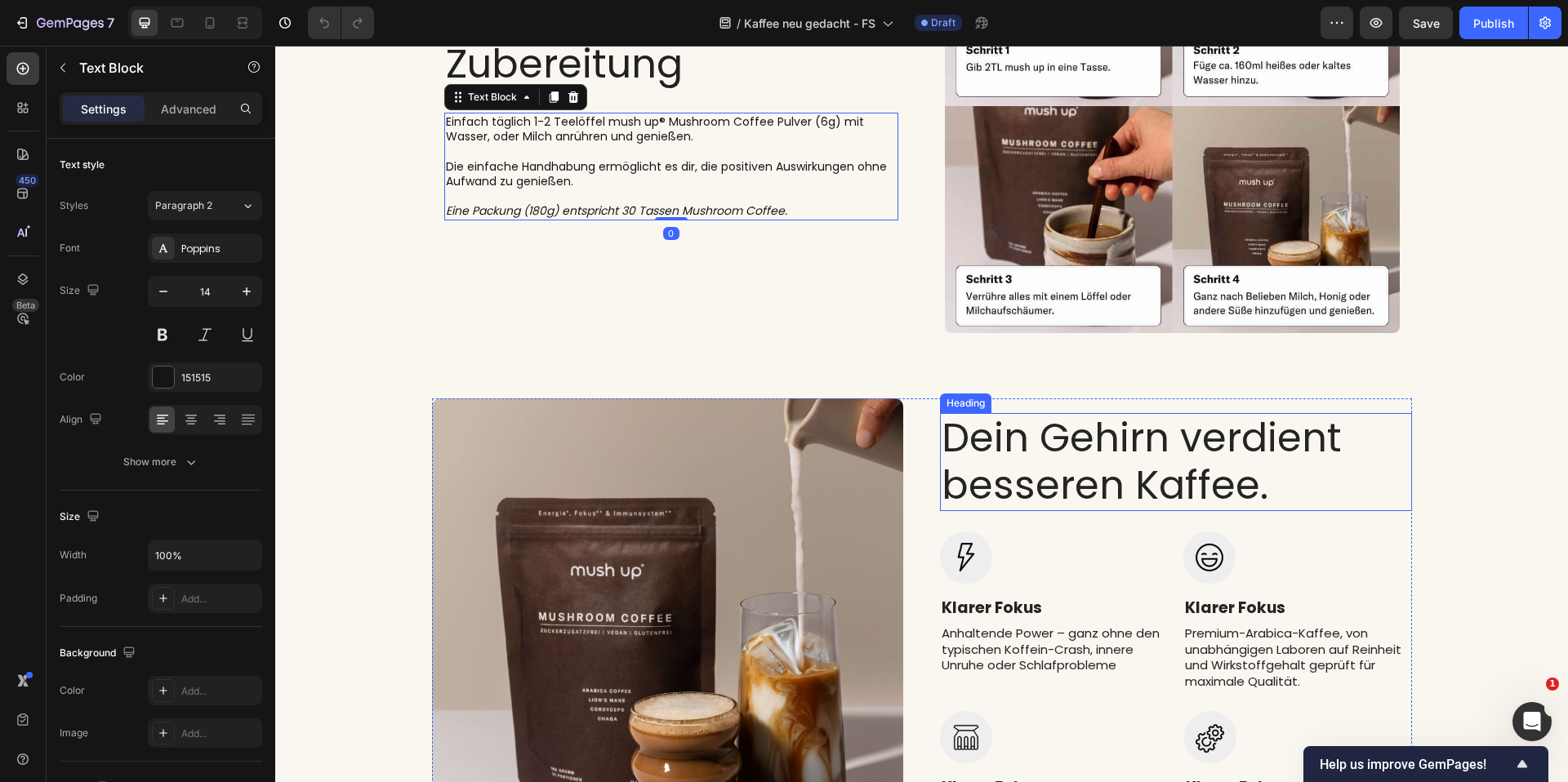
click at [1278, 456] on h2 "Dein Gehirn verdient besseren Kaffee." at bounding box center [1176, 461] width 472 height 97
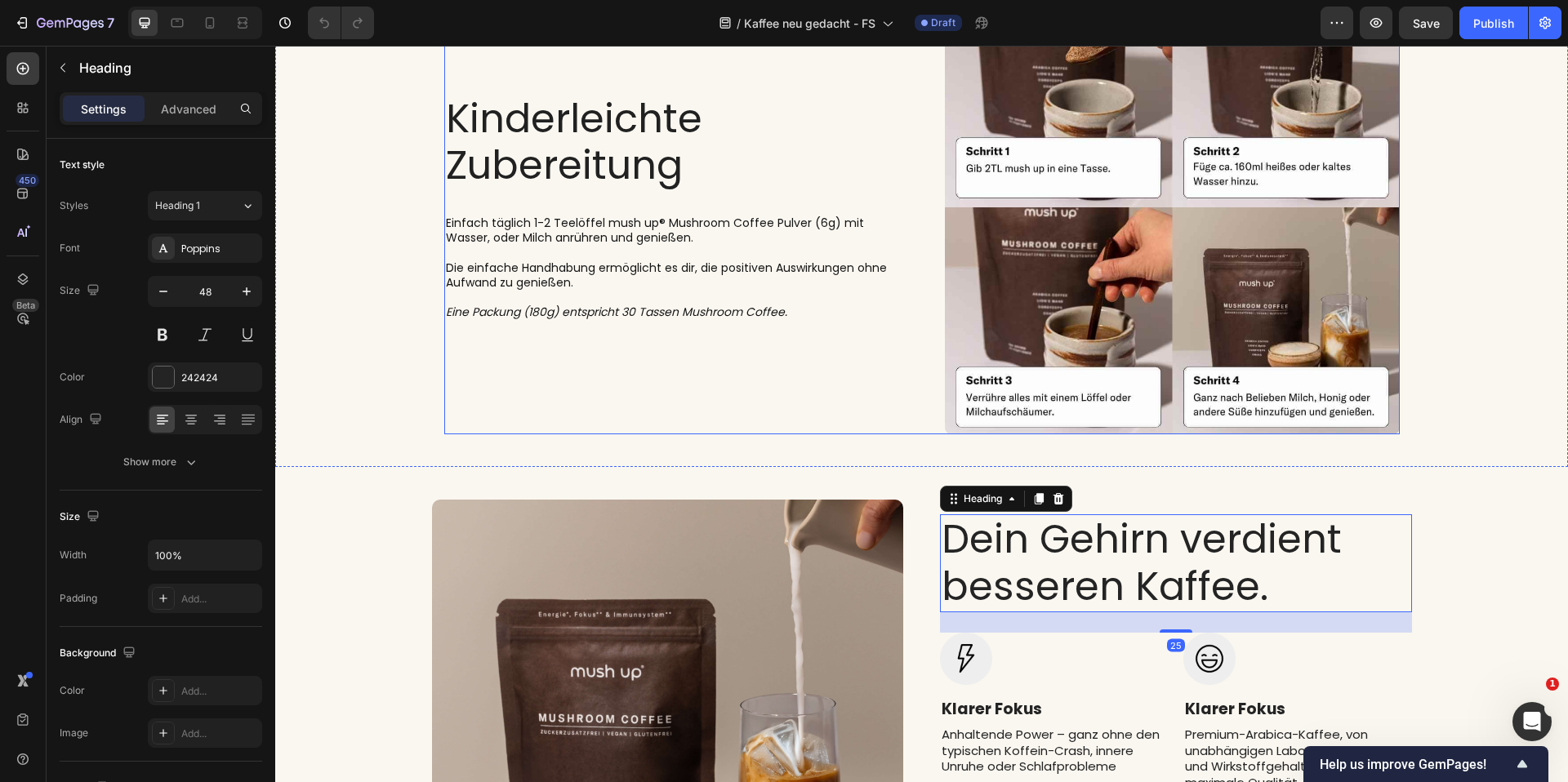
scroll to position [5350, 0]
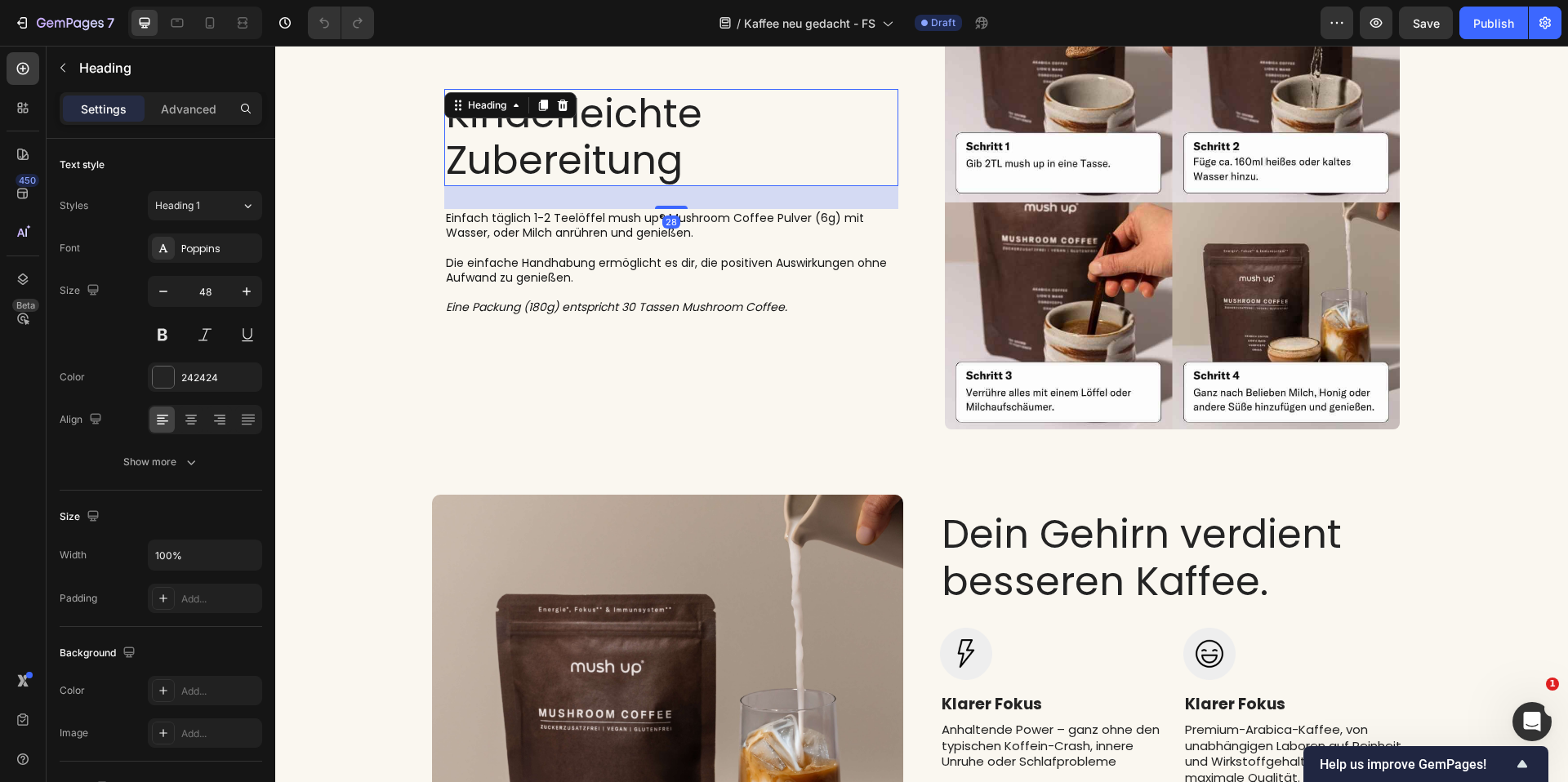
click at [735, 142] on h2 "Kinderleichte Zubereitung" at bounding box center [672, 137] width 455 height 97
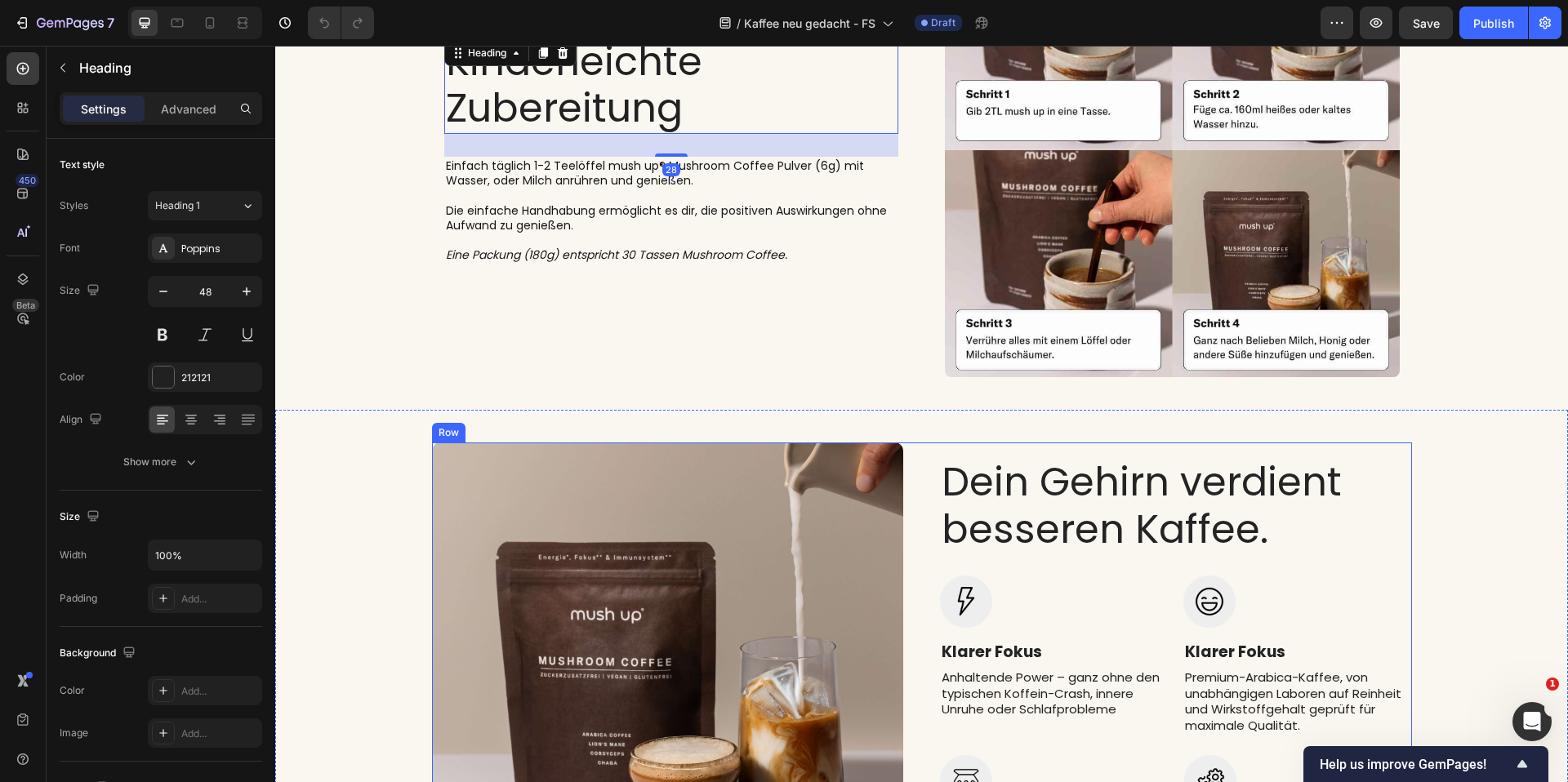
scroll to position [5402, 0]
click at [1173, 528] on h2 "Dein Gehirn verdient besseren Kaffee." at bounding box center [1176, 506] width 472 height 97
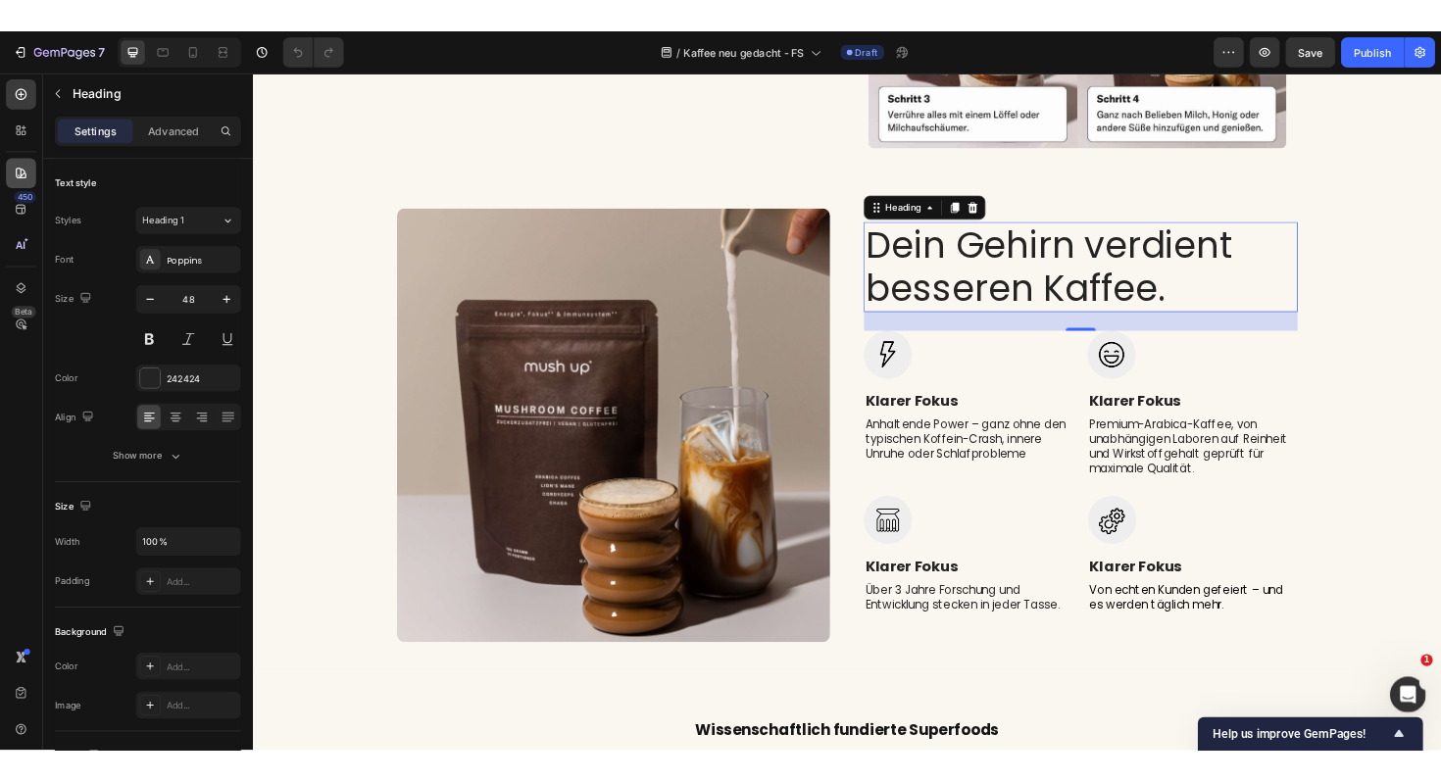
scroll to position [6881, 0]
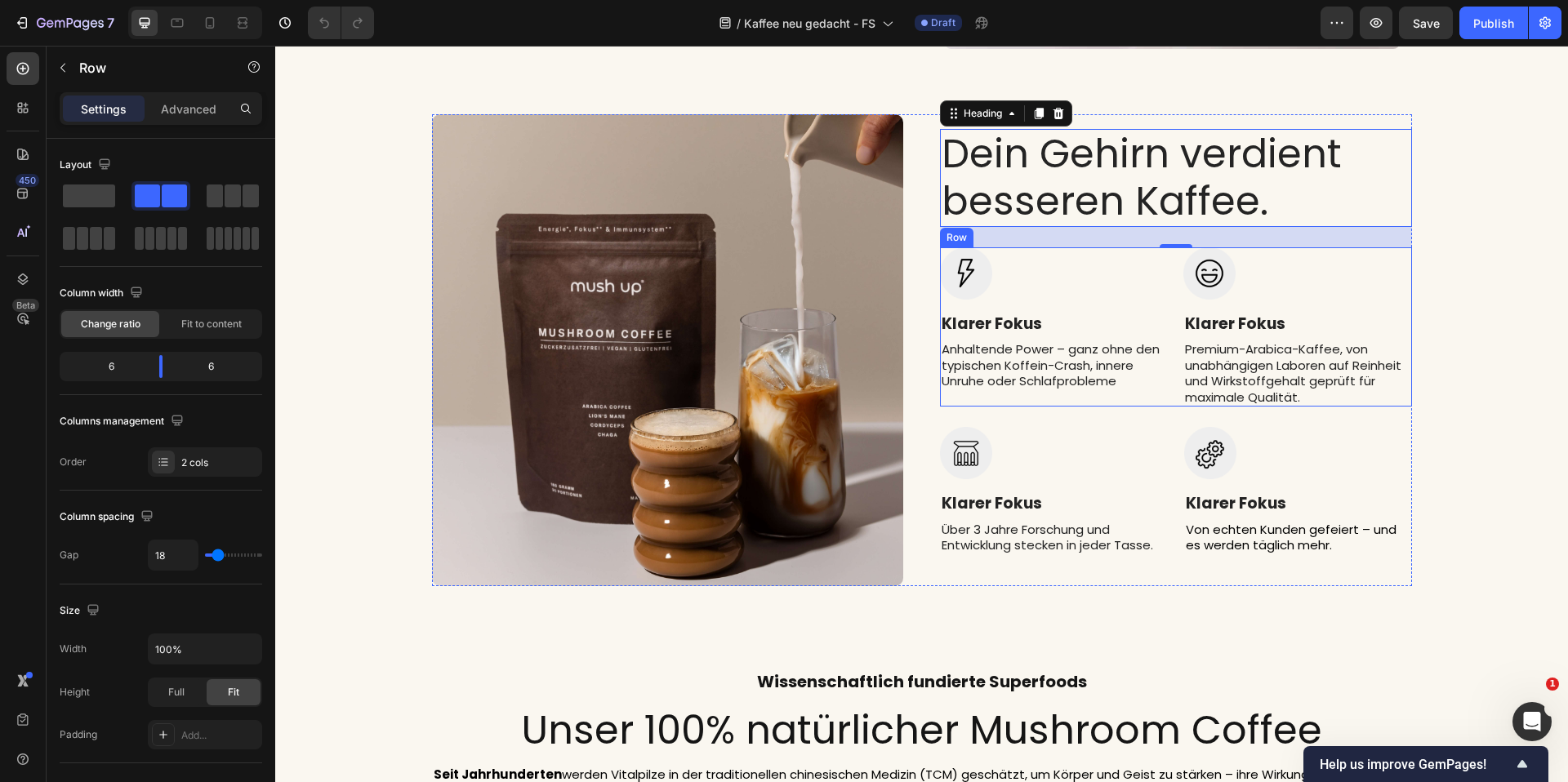
click at [1163, 398] on div "Image Klarer Fokus Text block Anhaltende Power – ganz ohne den typischen Koffei…" at bounding box center [1176, 327] width 472 height 160
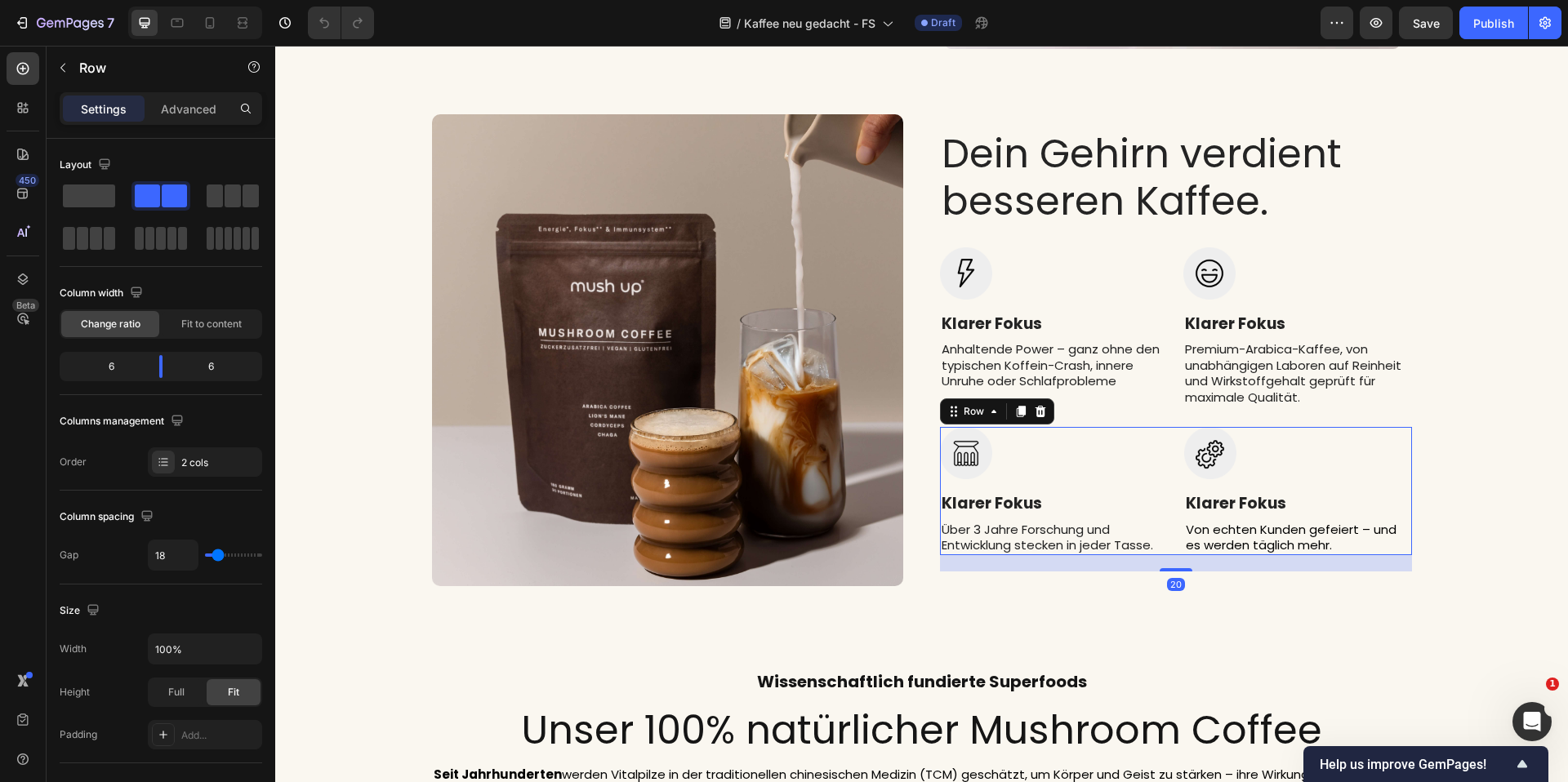
click at [1163, 462] on div "Image Klarer Fokus Text block Über 3 Jahre Forschung und Entwicklung stecken in…" at bounding box center [1176, 491] width 472 height 128
click at [1164, 368] on div "Image Klarer Fokus Text block Anhaltende Power – ganz ohne den typischen Koffei…" at bounding box center [1176, 327] width 472 height 160
click at [1162, 461] on div "Image Klarer Fokus Text block Über 3 Jahre Forschung und Entwicklung stecken in…" at bounding box center [1176, 491] width 472 height 128
click at [1167, 296] on div "Image Klarer Fokus Text block Anhaltende Power – ganz ohne den typischen Koffei…" at bounding box center [1176, 327] width 472 height 160
click at [1167, 476] on div "Image Klarer Fokus Text block Über 3 Jahre Forschung und Entwicklung stecken in…" at bounding box center [1176, 491] width 472 height 128
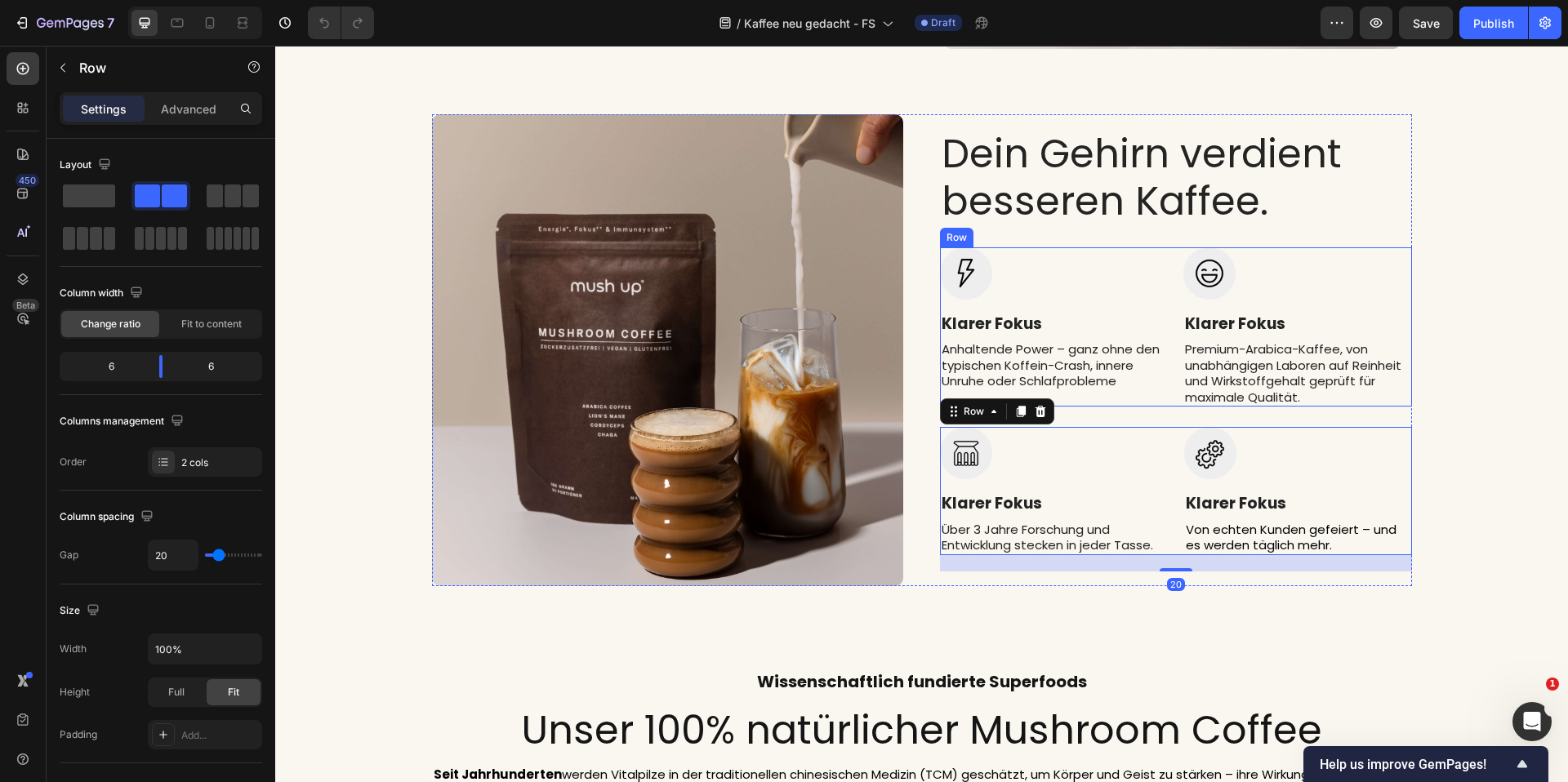
click at [1162, 313] on div "Image Klarer Fokus Text block Anhaltende Power – ganz ohne den typischen Koffei…" at bounding box center [1176, 327] width 472 height 160
click at [1165, 460] on div "Image Klarer Fokus Text block Über 3 Jahre Forschung und Entwicklung stecken in…" at bounding box center [1176, 491] width 472 height 128
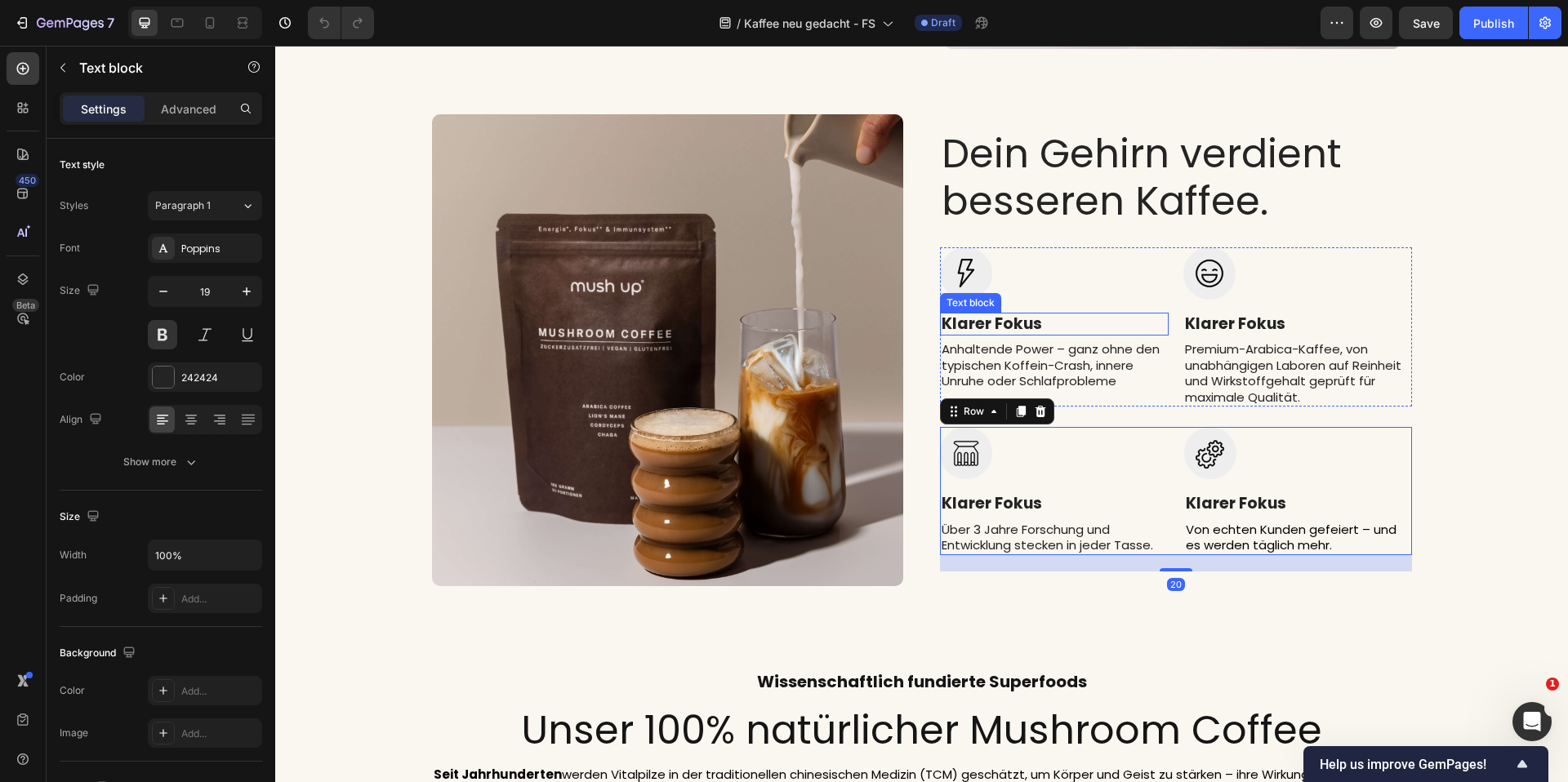
click at [1156, 314] on p "Klarer Fokus" at bounding box center [1054, 324] width 226 height 21
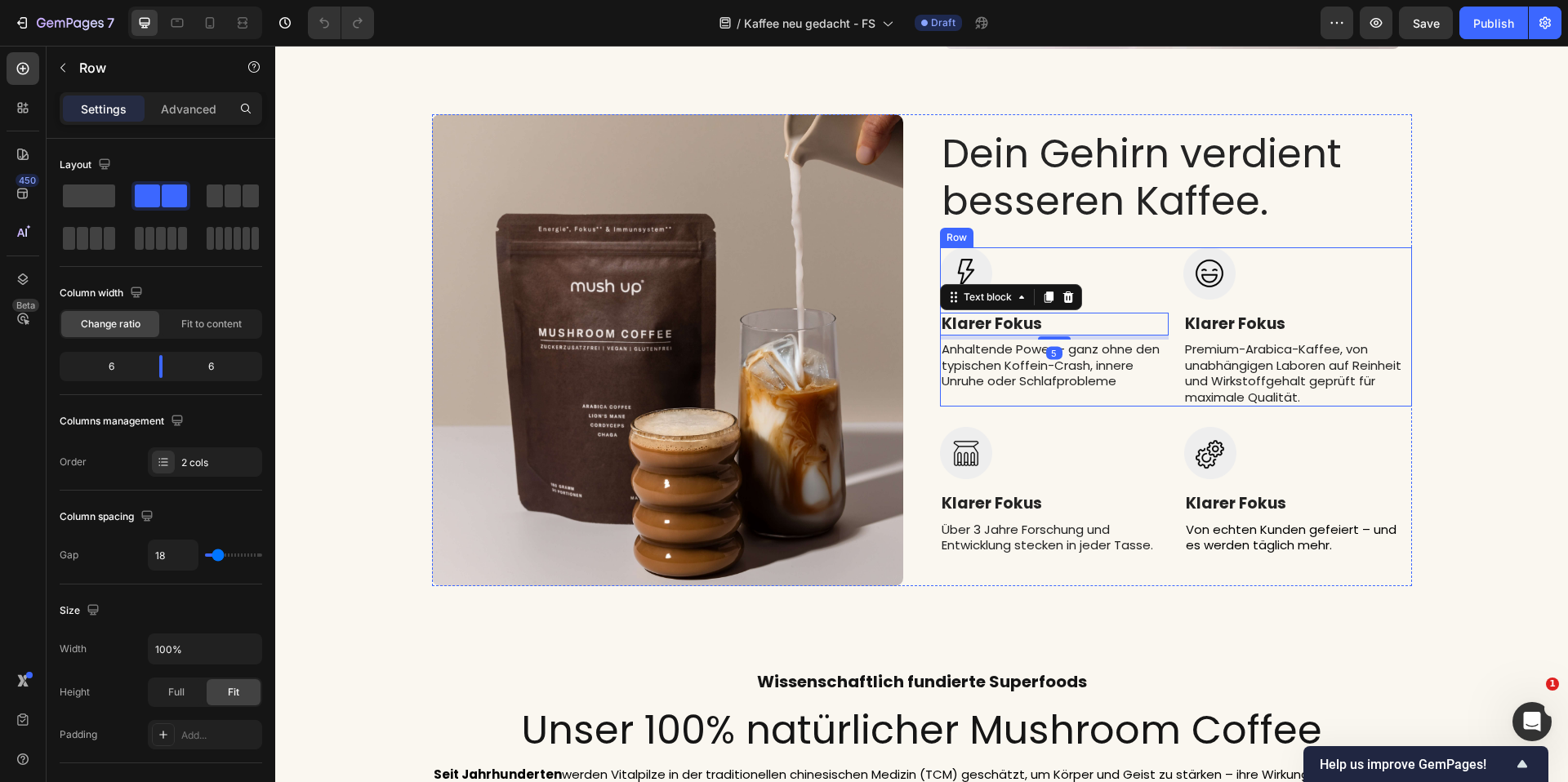
click at [1166, 315] on div "Image Klarer Fokus Text block 5 Anhaltende Power – ganz ohne den typischen Koff…" at bounding box center [1176, 327] width 472 height 160
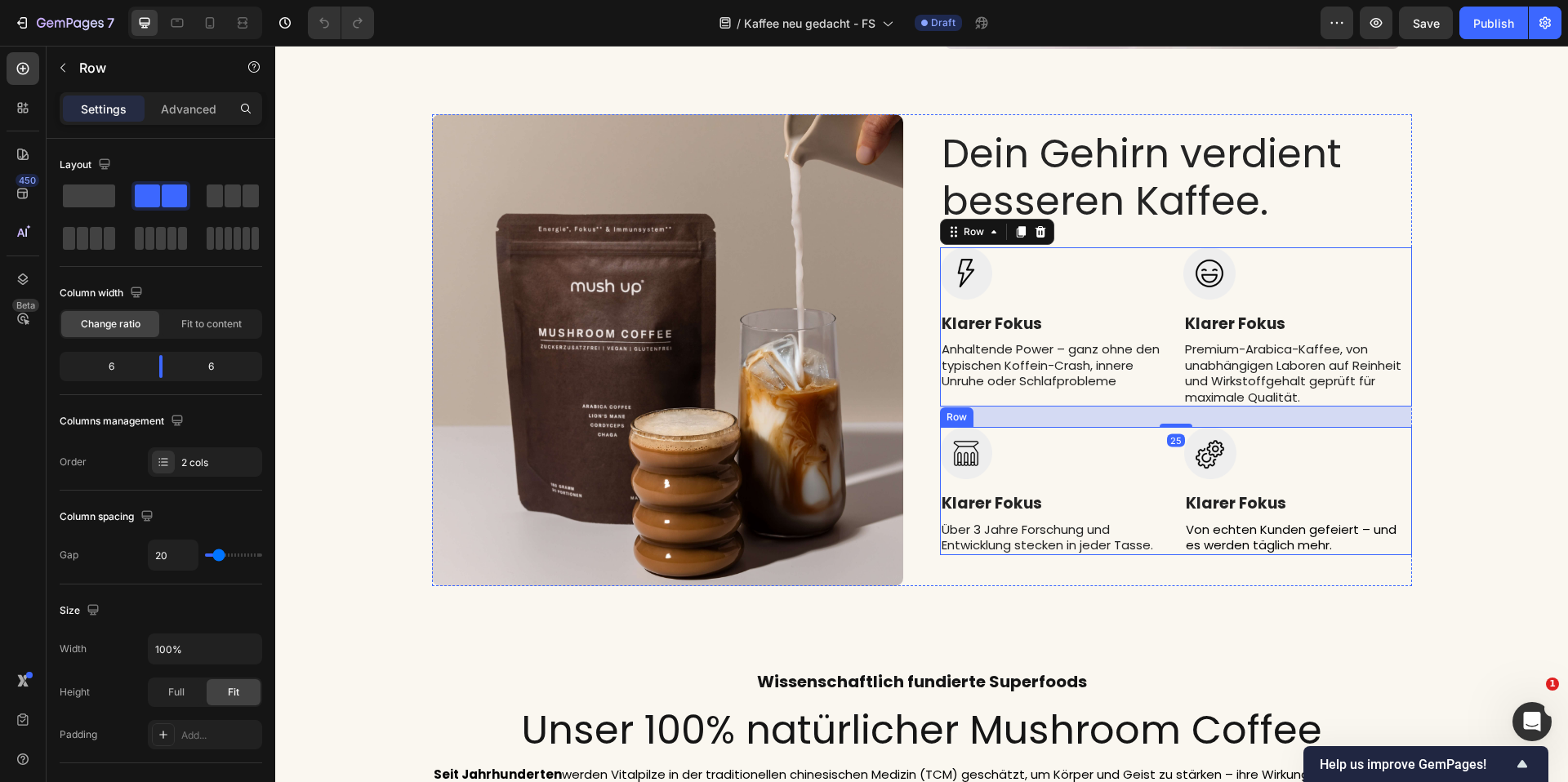
click at [1167, 478] on div "Image Klarer Fokus Text block Über 3 Jahre Forschung und Entwicklung stecken in…" at bounding box center [1176, 491] width 472 height 128
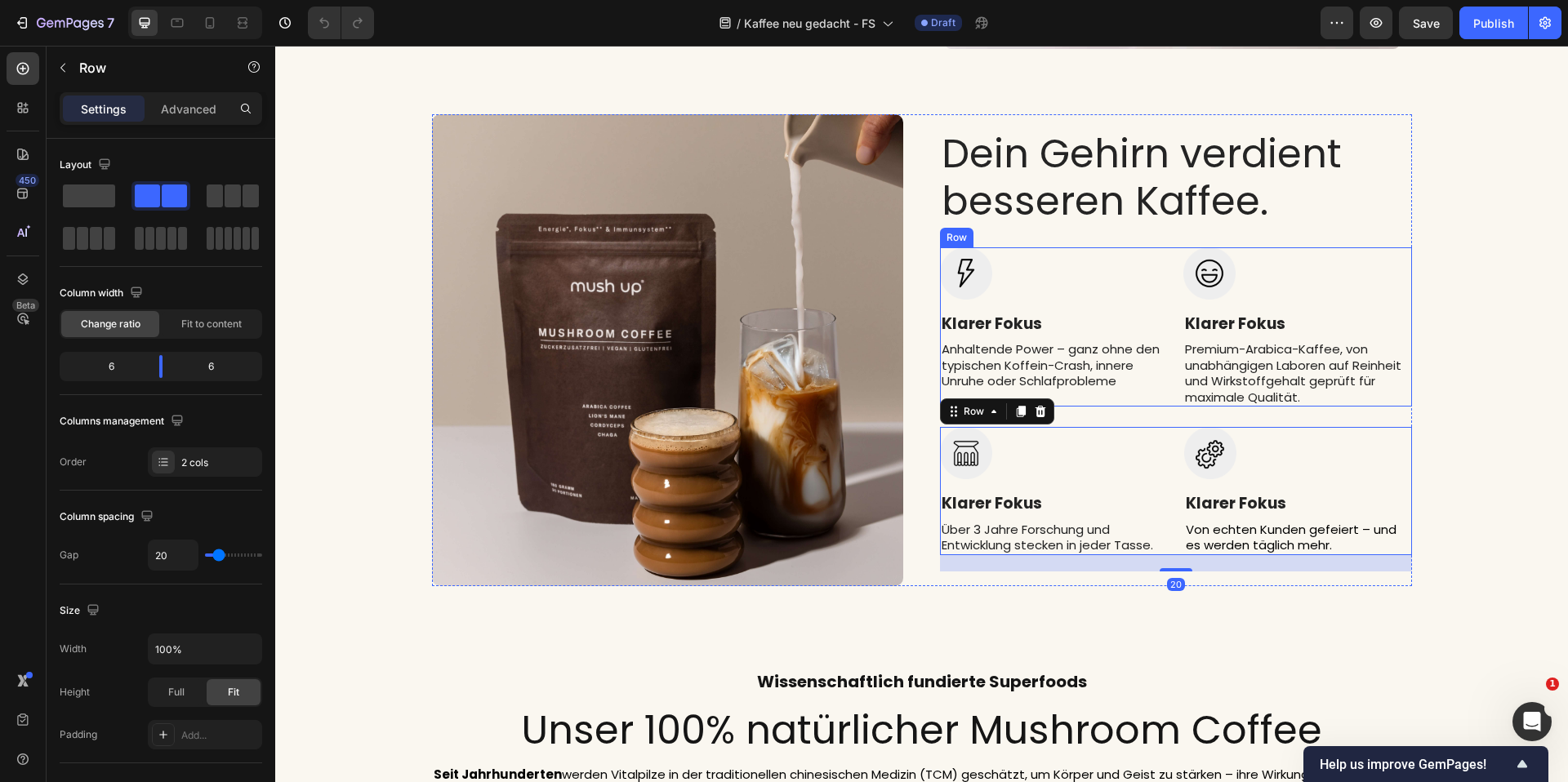
click at [1161, 308] on div "Image Klarer Fokus Text block Anhaltende Power – ganz ohne den typischen Koffei…" at bounding box center [1054, 327] width 228 height 160
